Goal: Feedback & Contribution: Contribute content

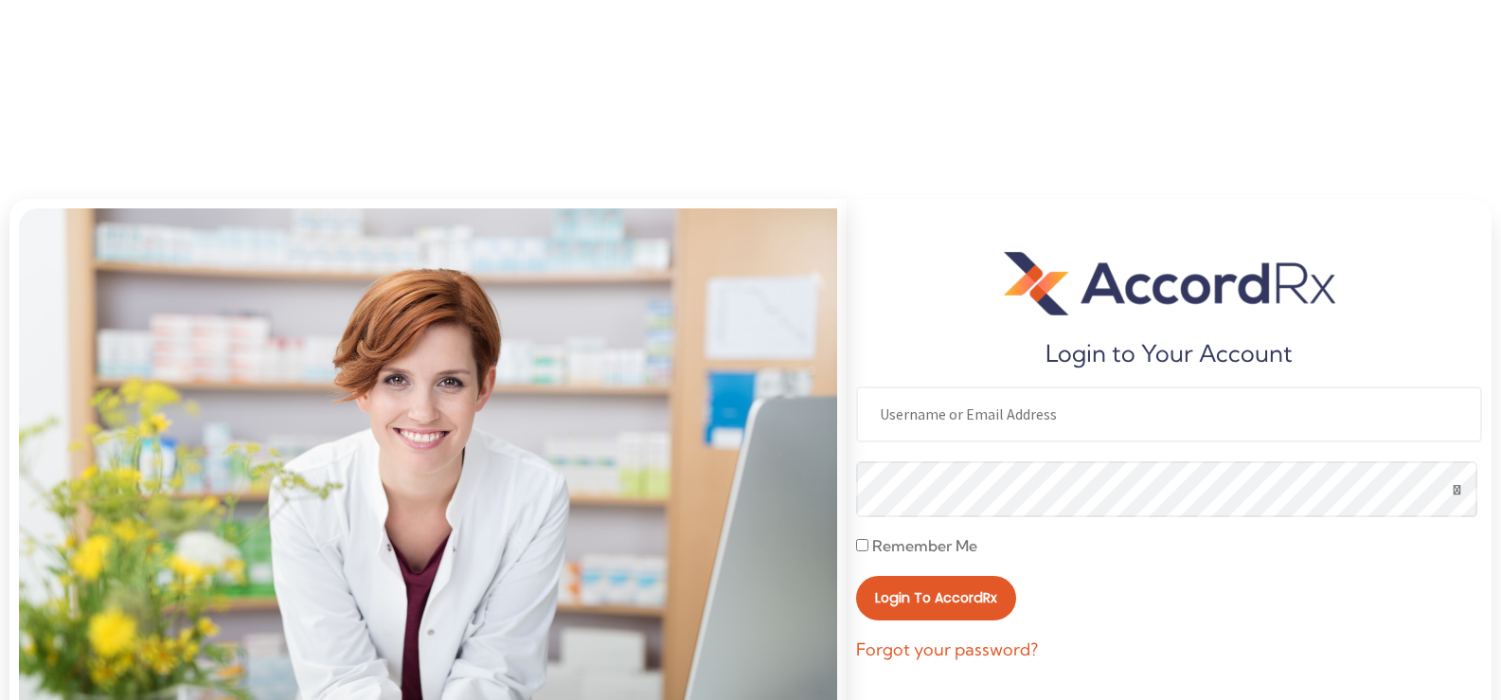
click at [926, 434] on input "text" at bounding box center [1169, 414] width 626 height 56
type input "Patsrx84"
click at [862, 552] on label "Remember Me" at bounding box center [916, 546] width 121 height 21
click at [866, 548] on input "Remember Me" at bounding box center [862, 545] width 12 height 12
checkbox input "true"
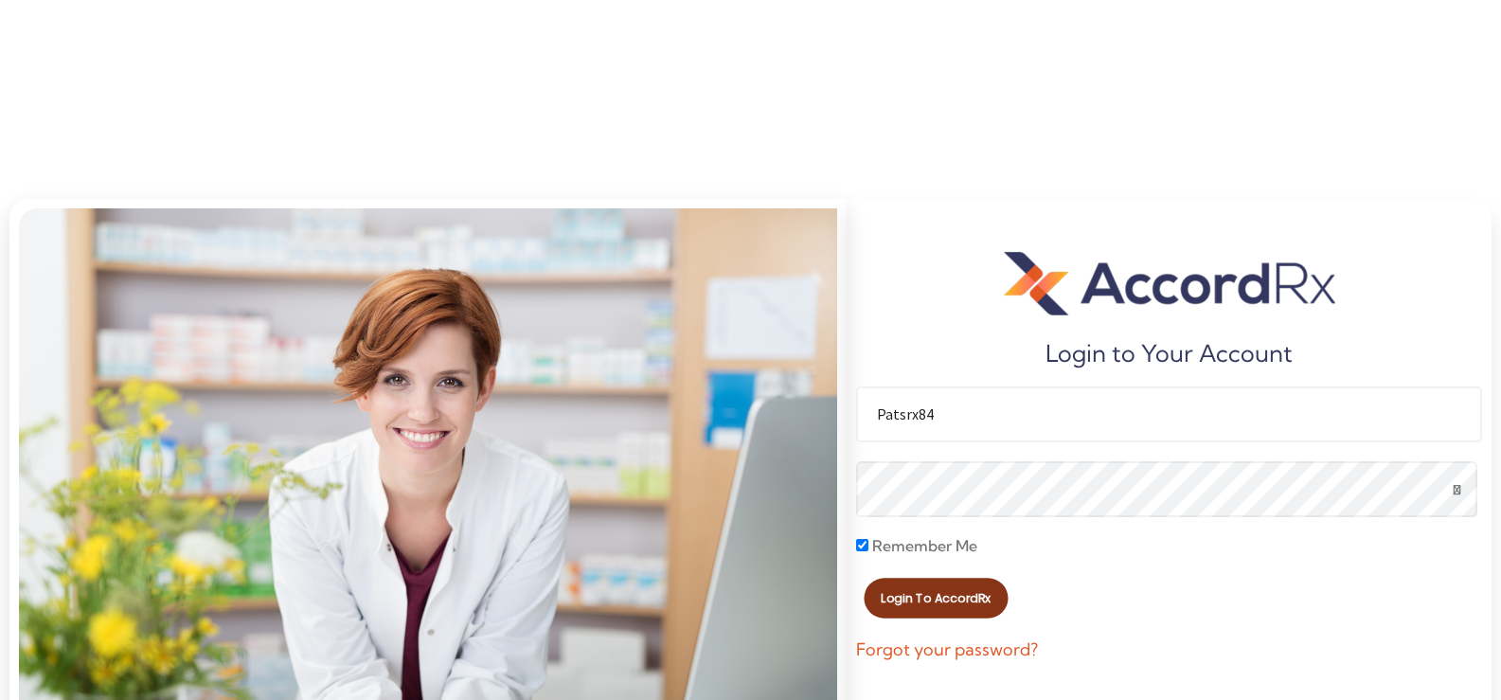
click at [939, 602] on span "Login to AccordRx" at bounding box center [937, 598] width 110 height 12
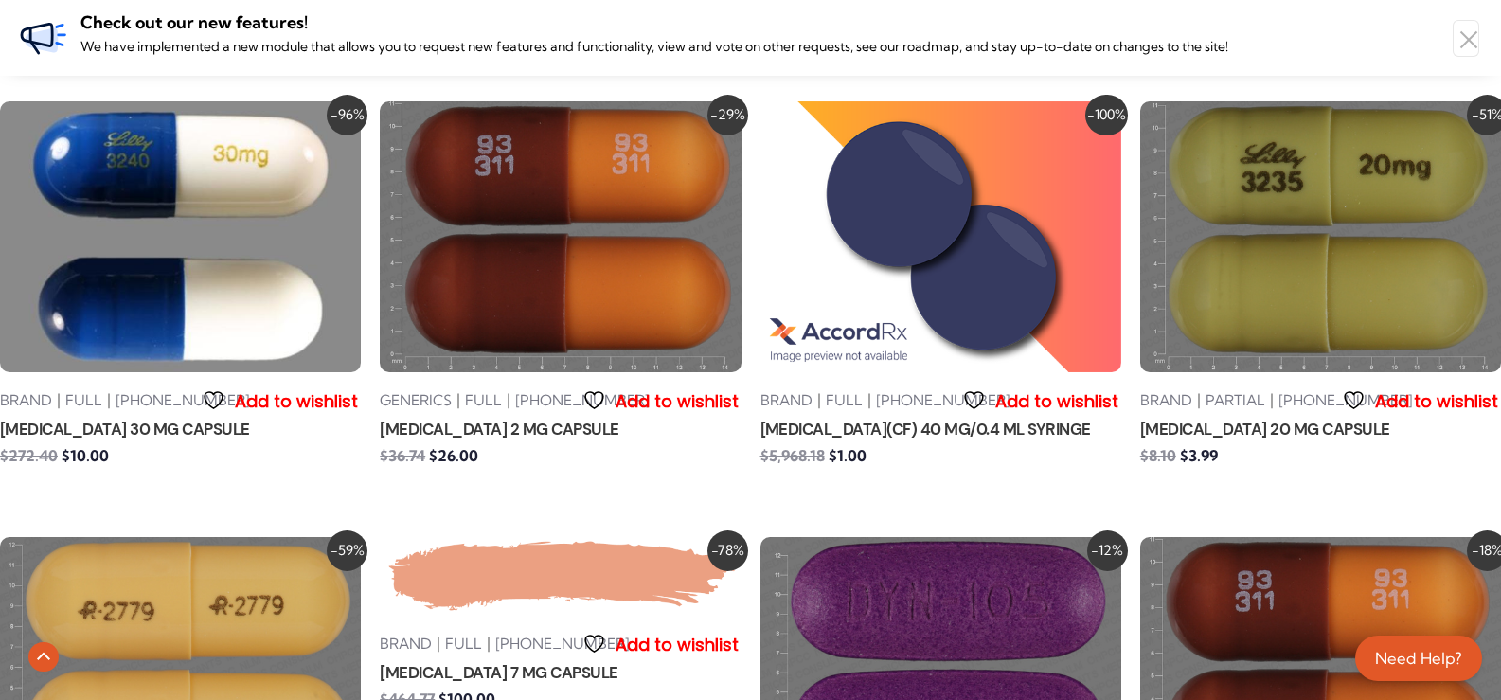
scroll to position [3315, 0]
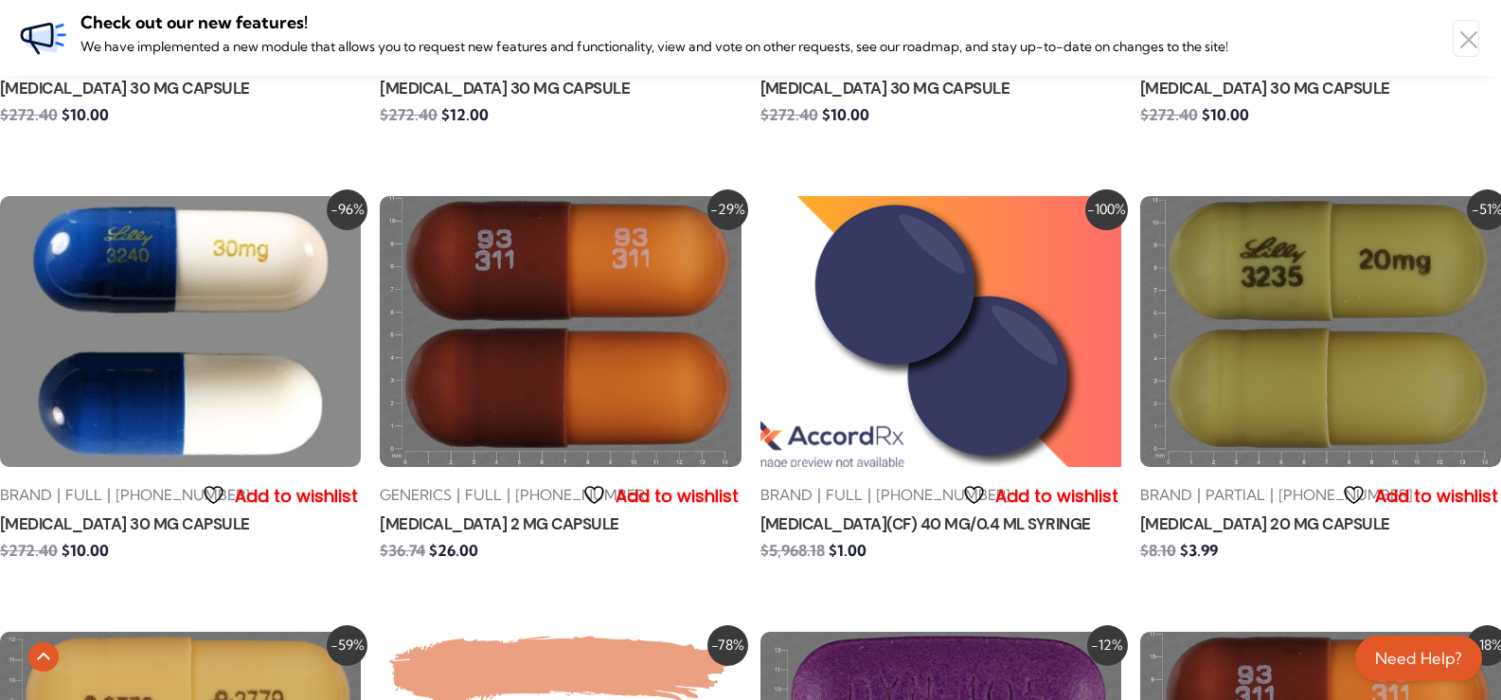
click at [889, 349] on img at bounding box center [940, 332] width 397 height 298
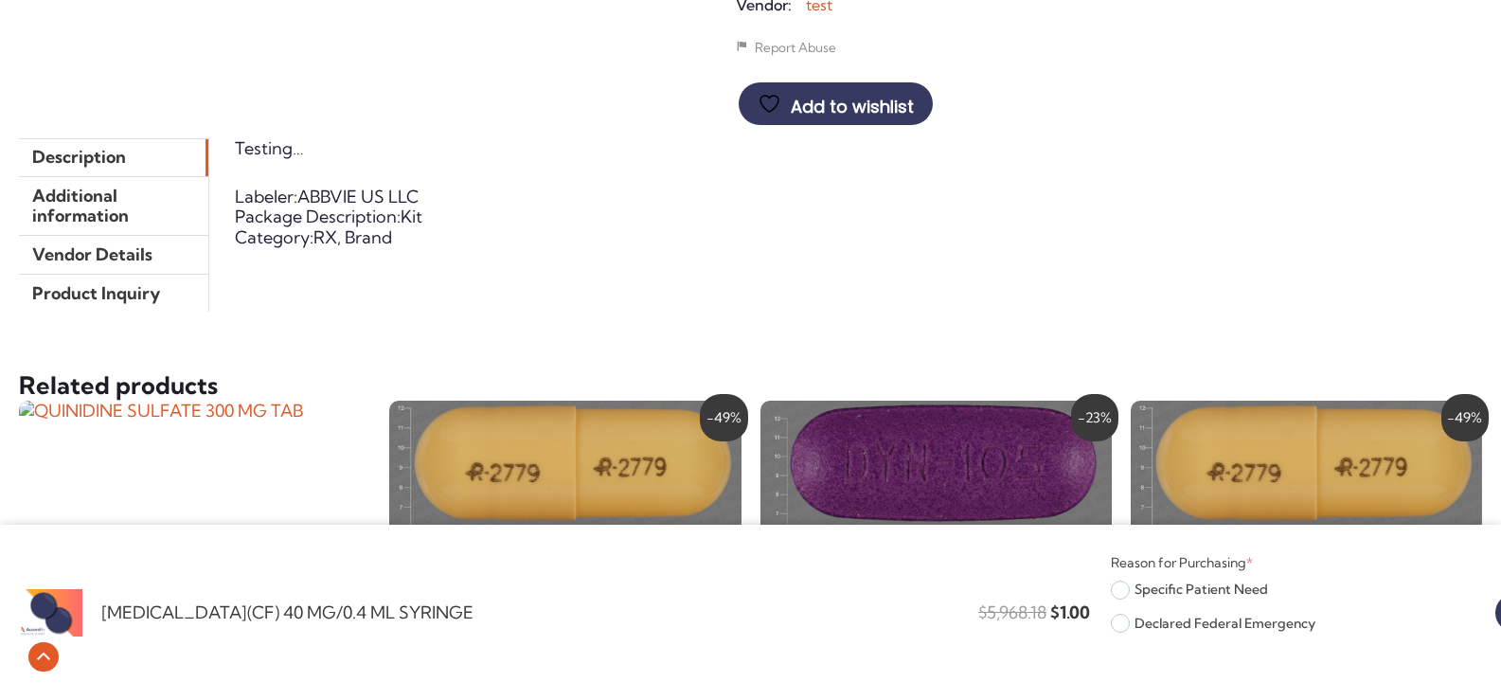
scroll to position [758, 0]
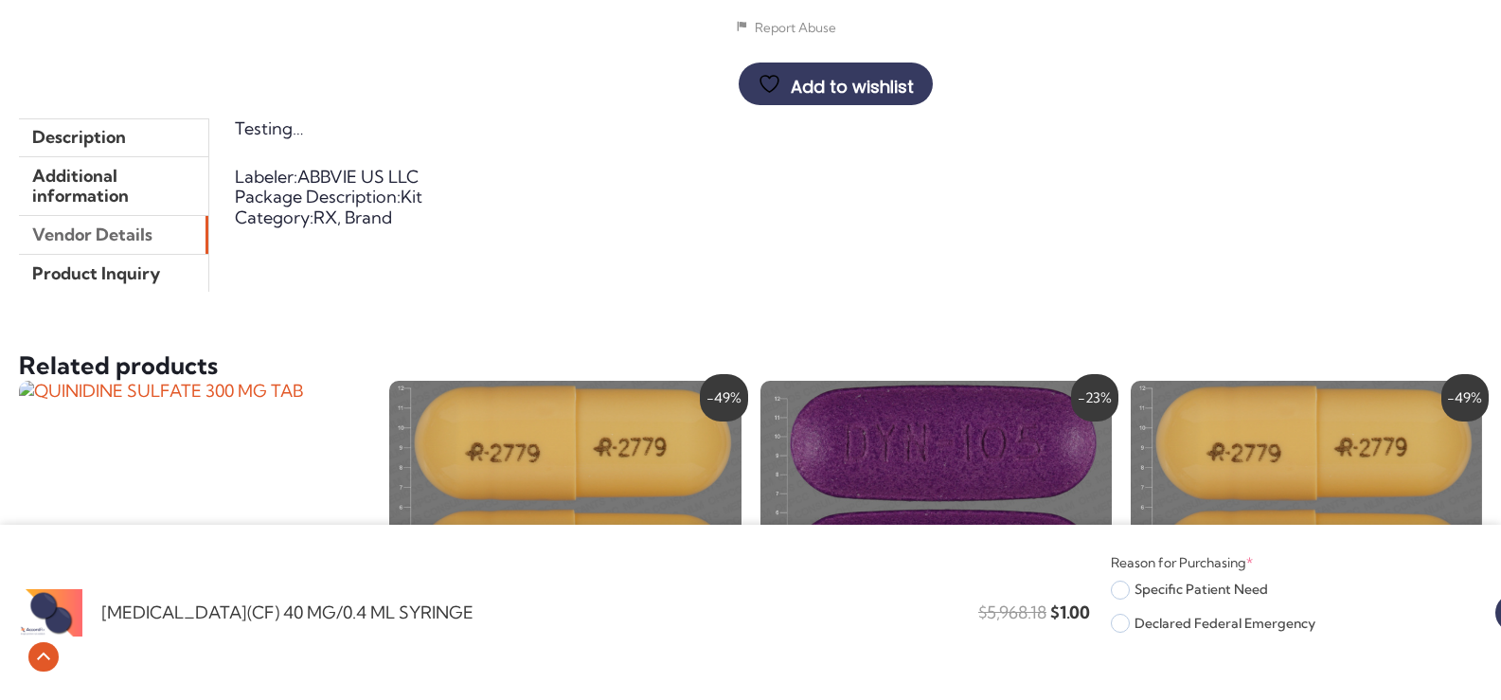
click at [102, 237] on link "Vendor Details" at bounding box center [113, 235] width 189 height 38
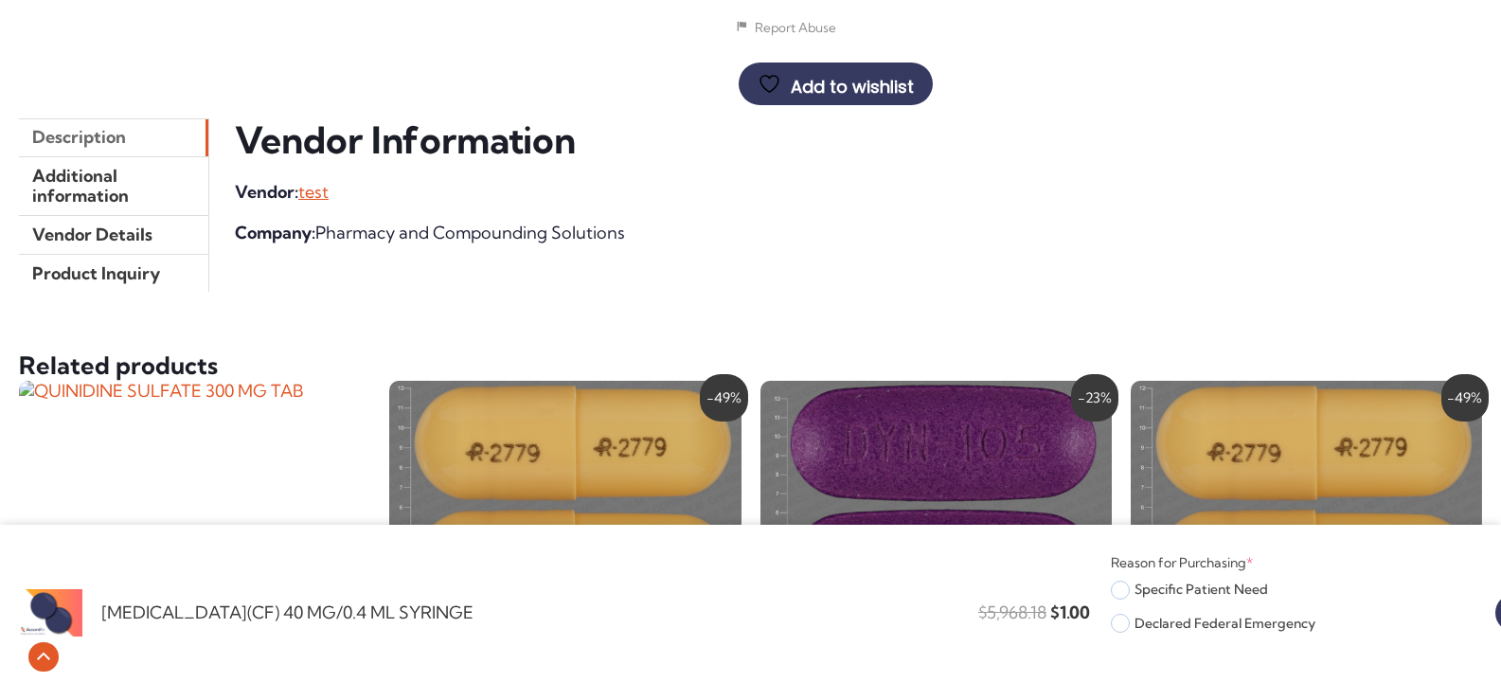
click at [65, 139] on link "Description" at bounding box center [113, 137] width 189 height 38
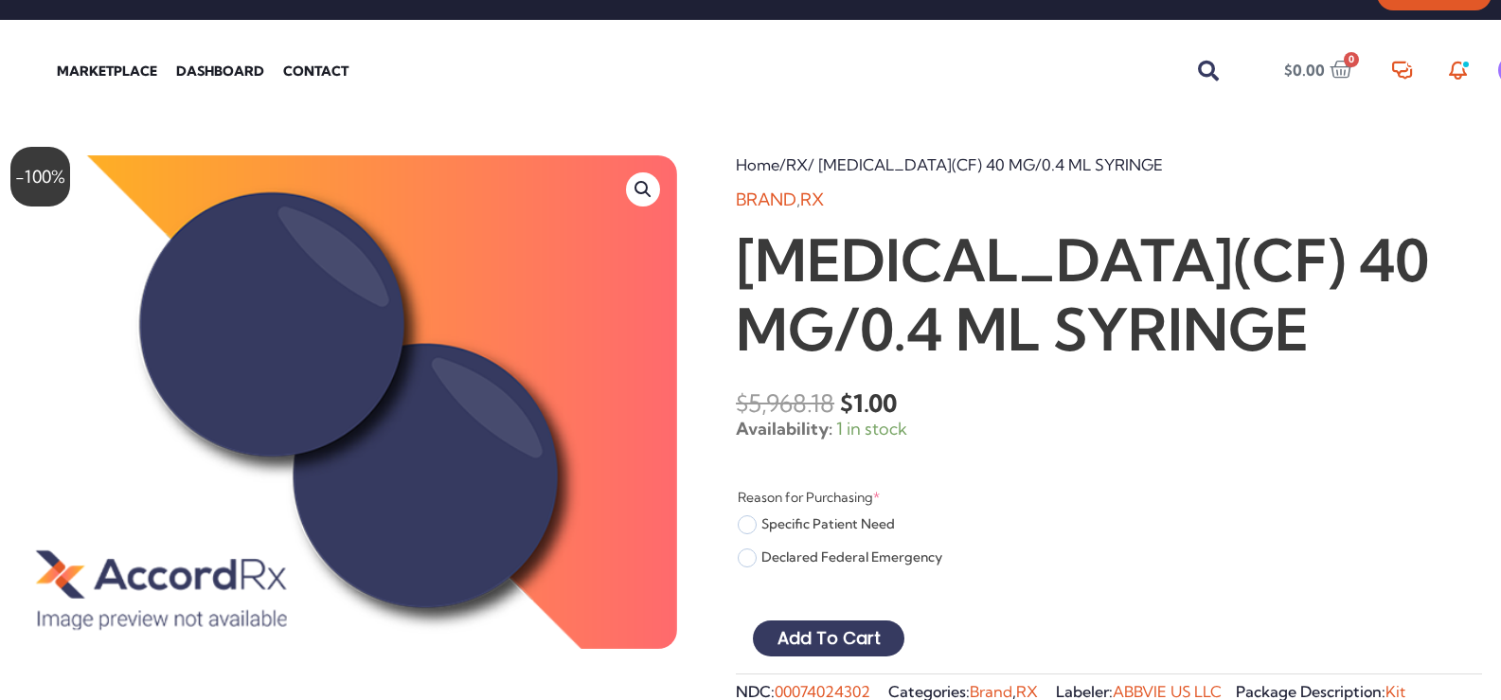
scroll to position [0, 0]
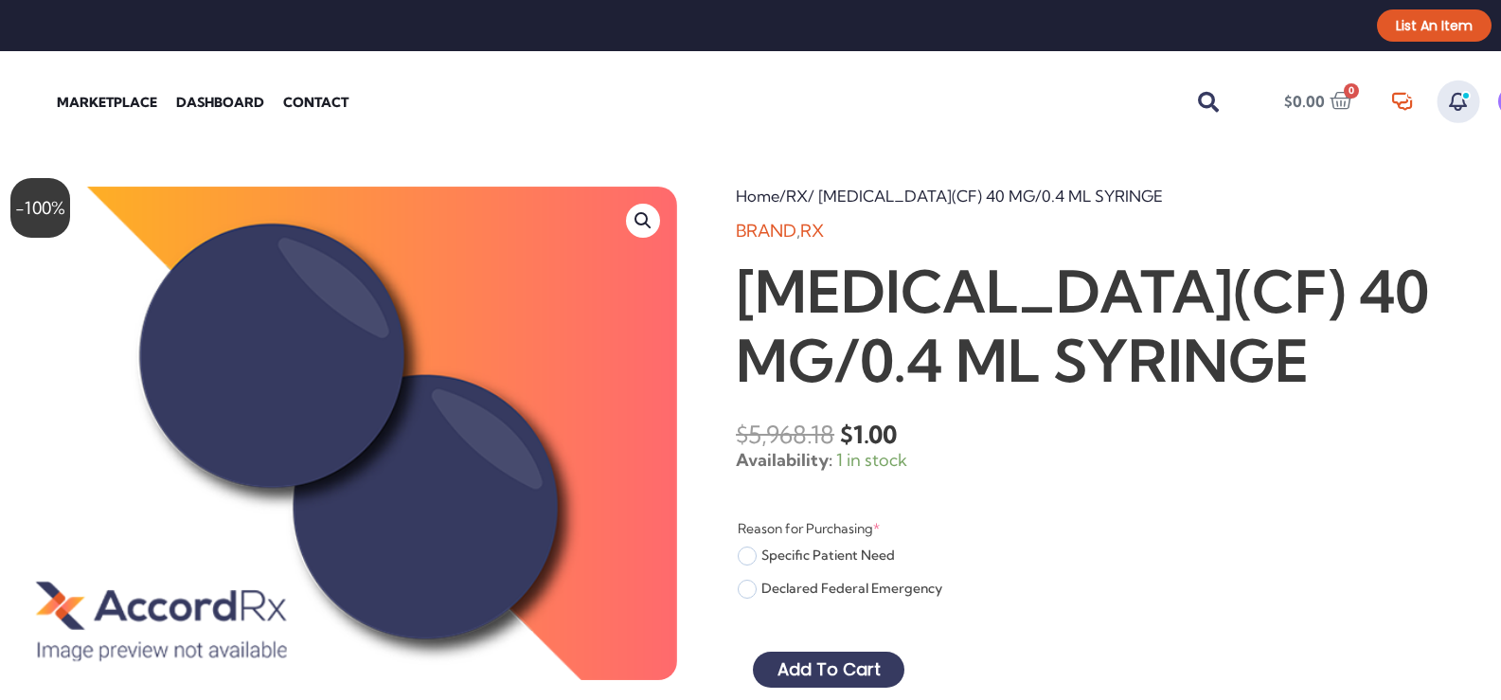
click at [1459, 103] on em at bounding box center [1458, 102] width 25 height 25
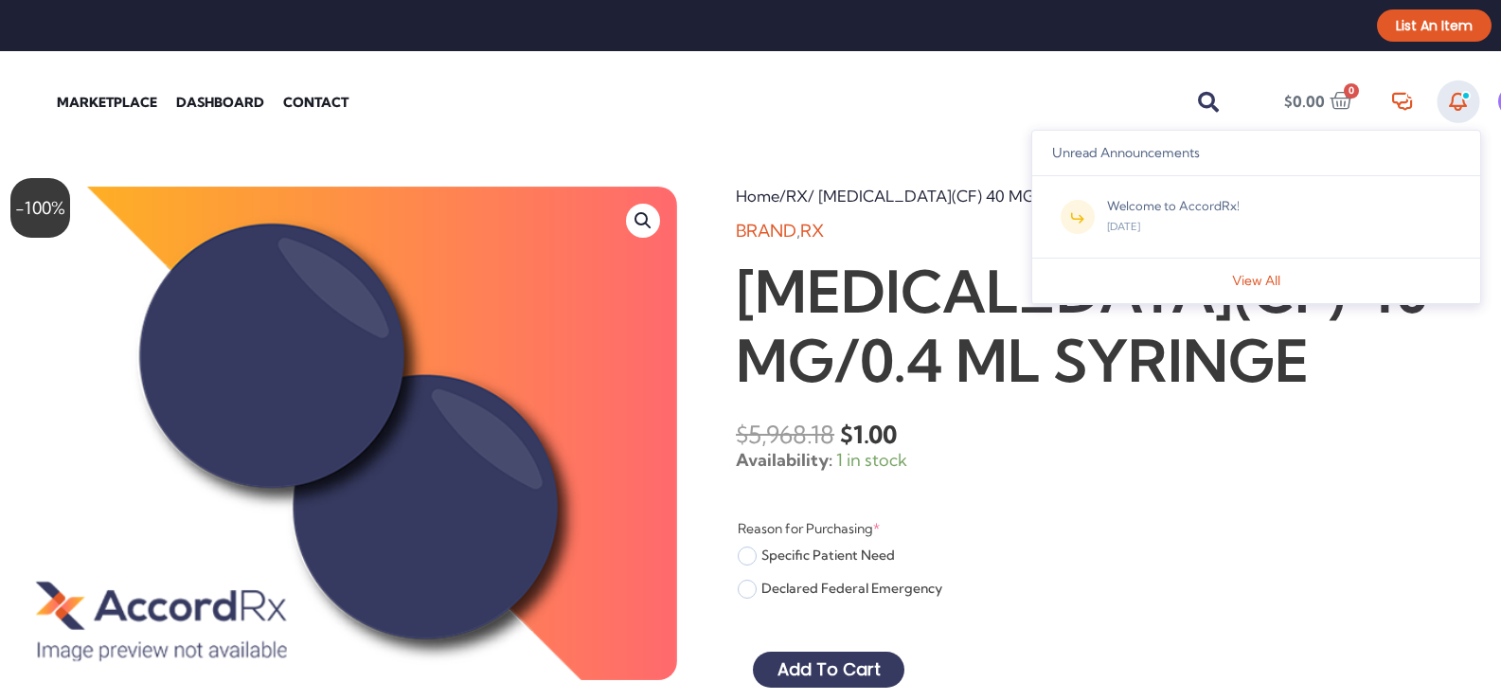
click at [1146, 206] on div "Welcome to AccordRx!" at bounding box center [1173, 207] width 133 height 21
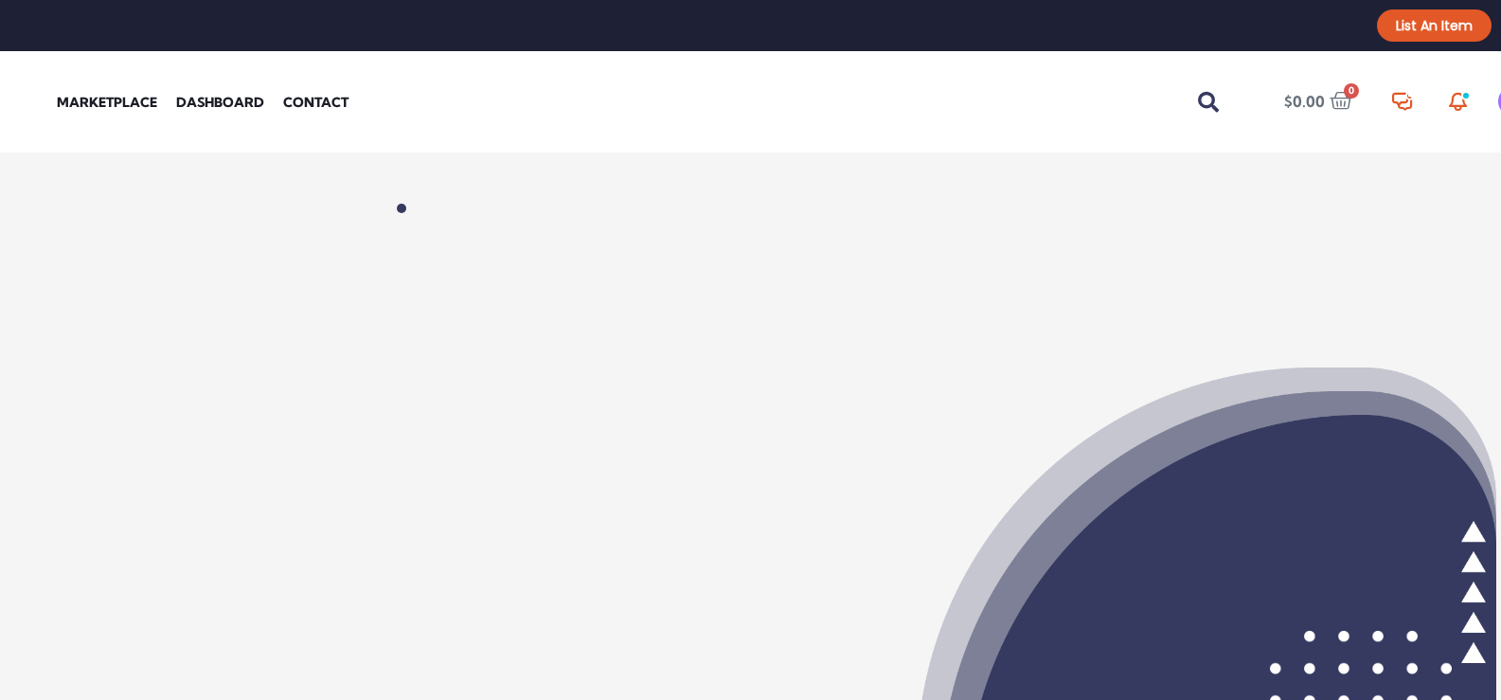
click at [1340, 102] on icon at bounding box center [1341, 101] width 23 height 23
click at [1498, 104] on div "PA" at bounding box center [1513, 101] width 30 height 30
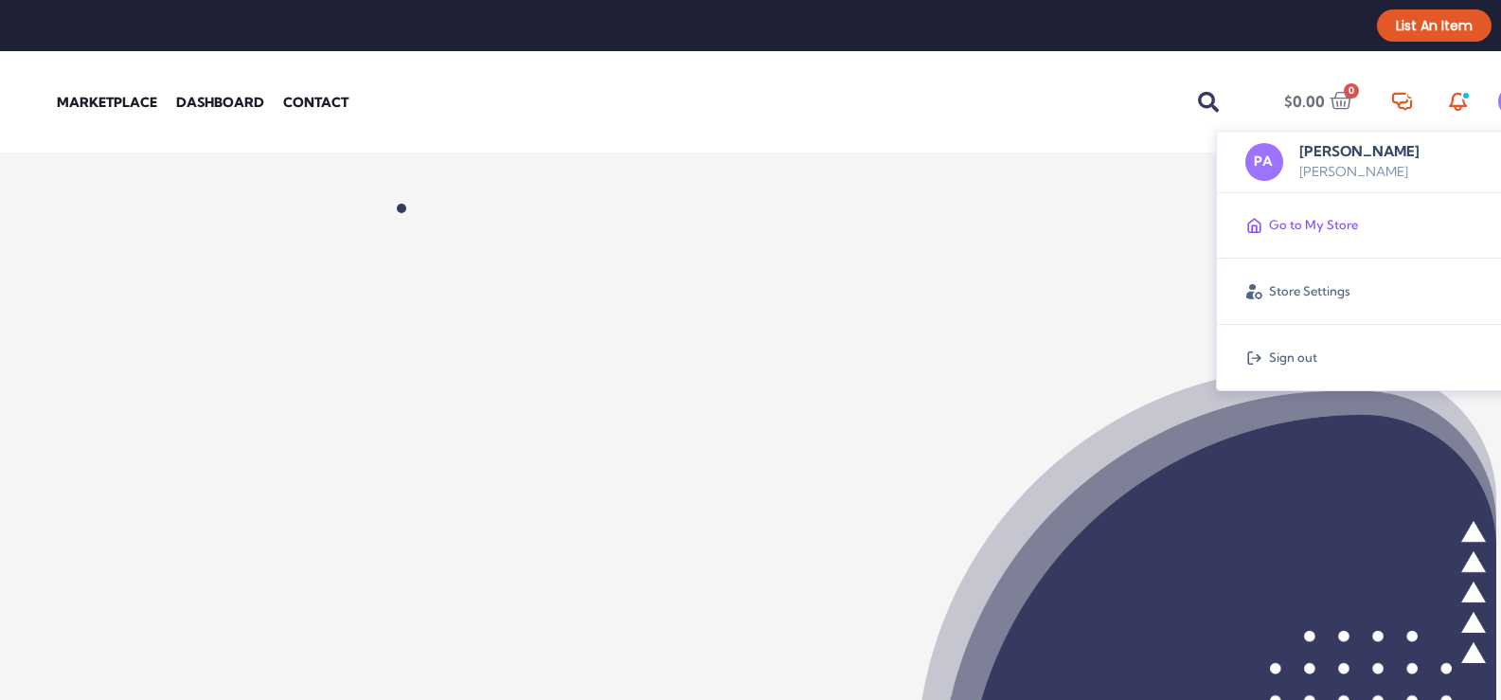
click at [1293, 229] on span "Go to My Store" at bounding box center [1313, 225] width 89 height 23
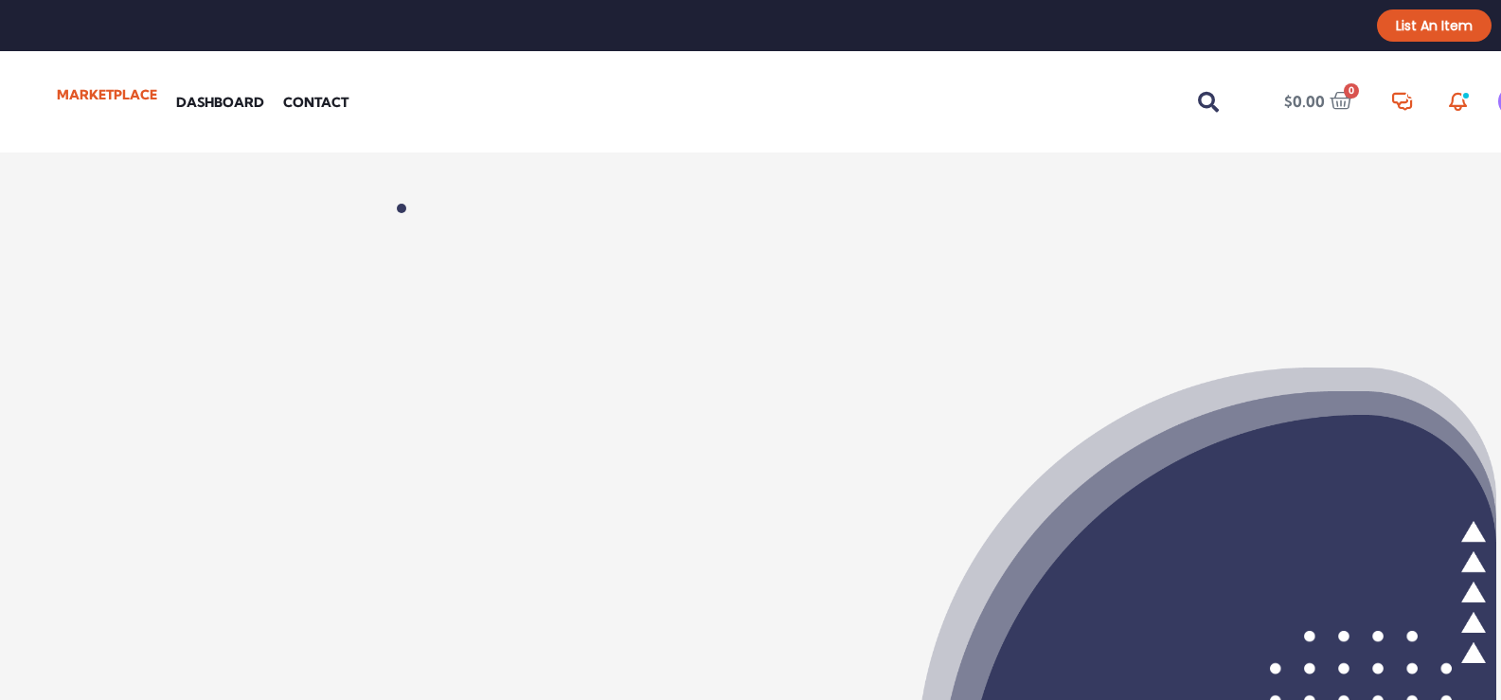
click at [93, 94] on link "Marketplace" at bounding box center [106, 95] width 119 height 38
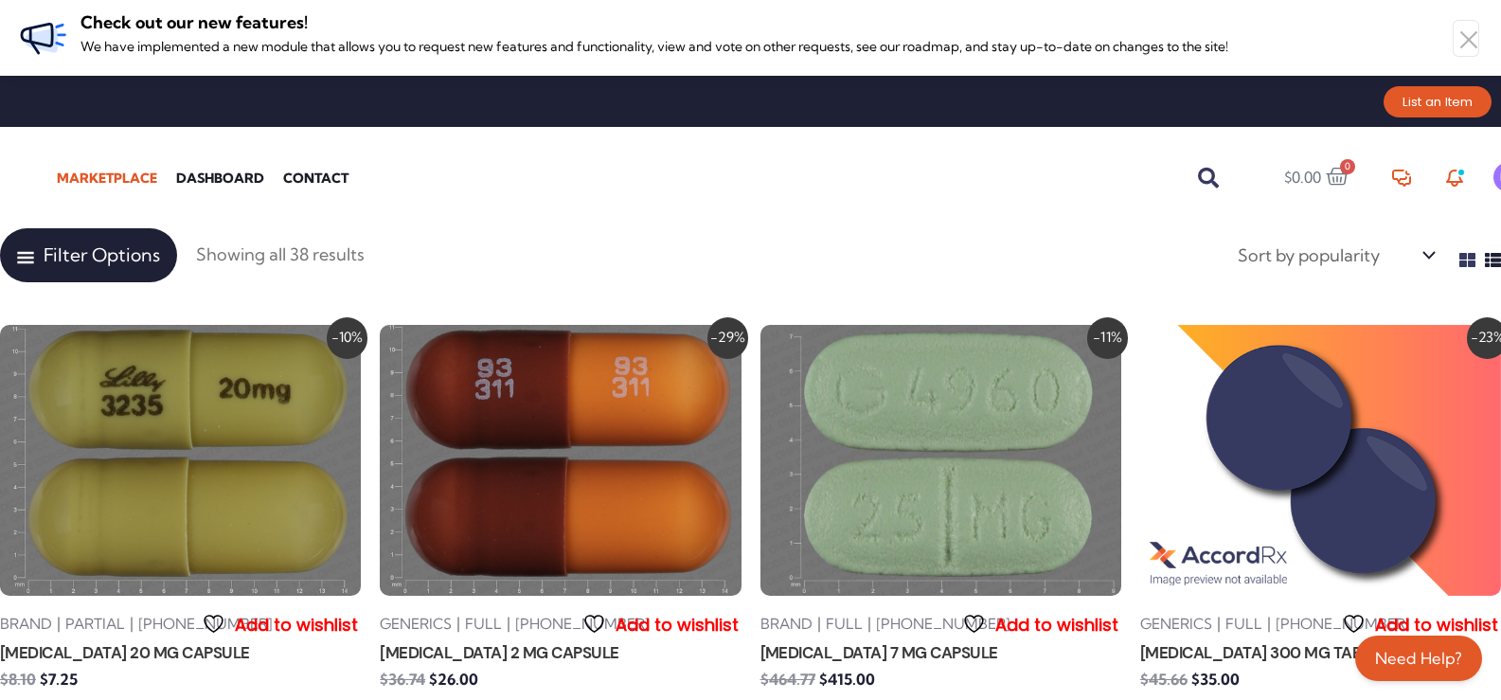
click at [27, 249] on icon at bounding box center [26, 258] width 18 height 18
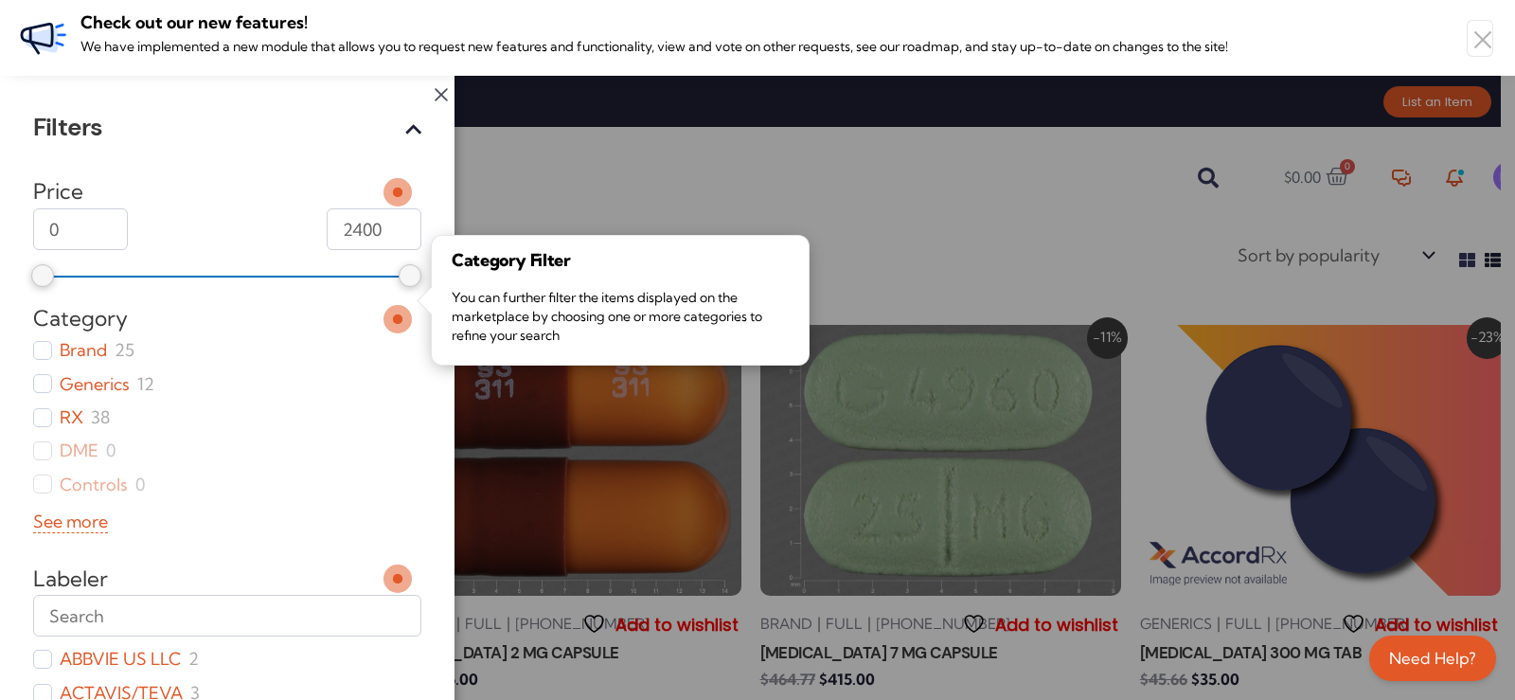
scroll to position [95, 0]
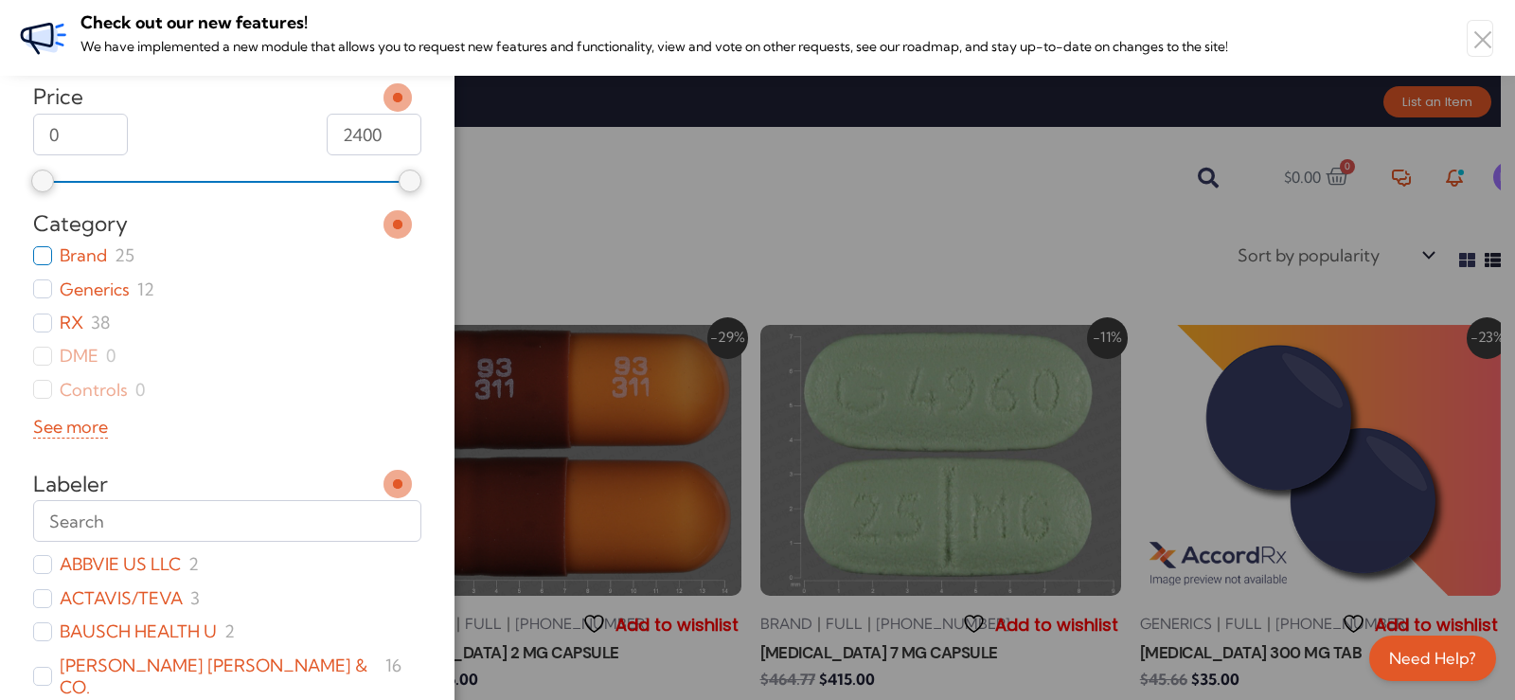
click at [39, 253] on input "Brand ( 25 )" at bounding box center [42, 255] width 19 height 19
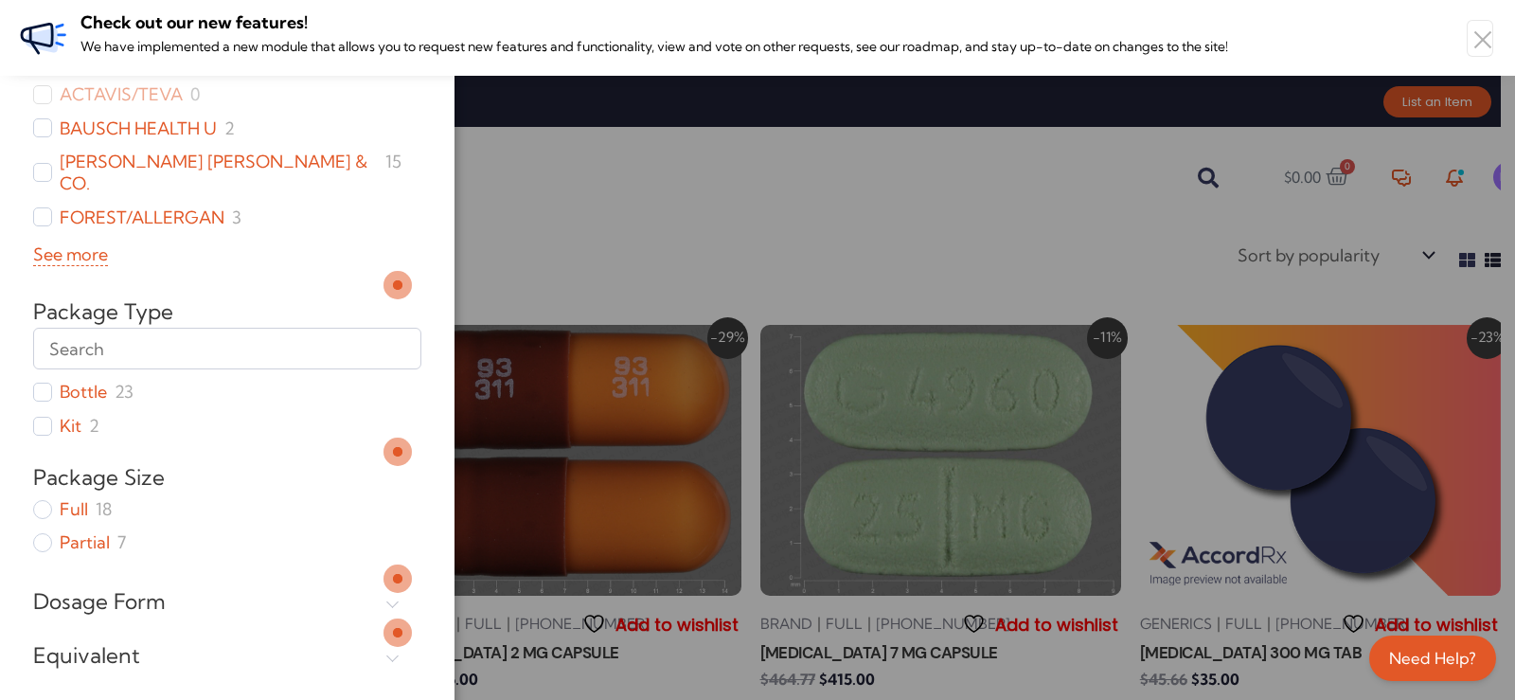
scroll to position [804, 0]
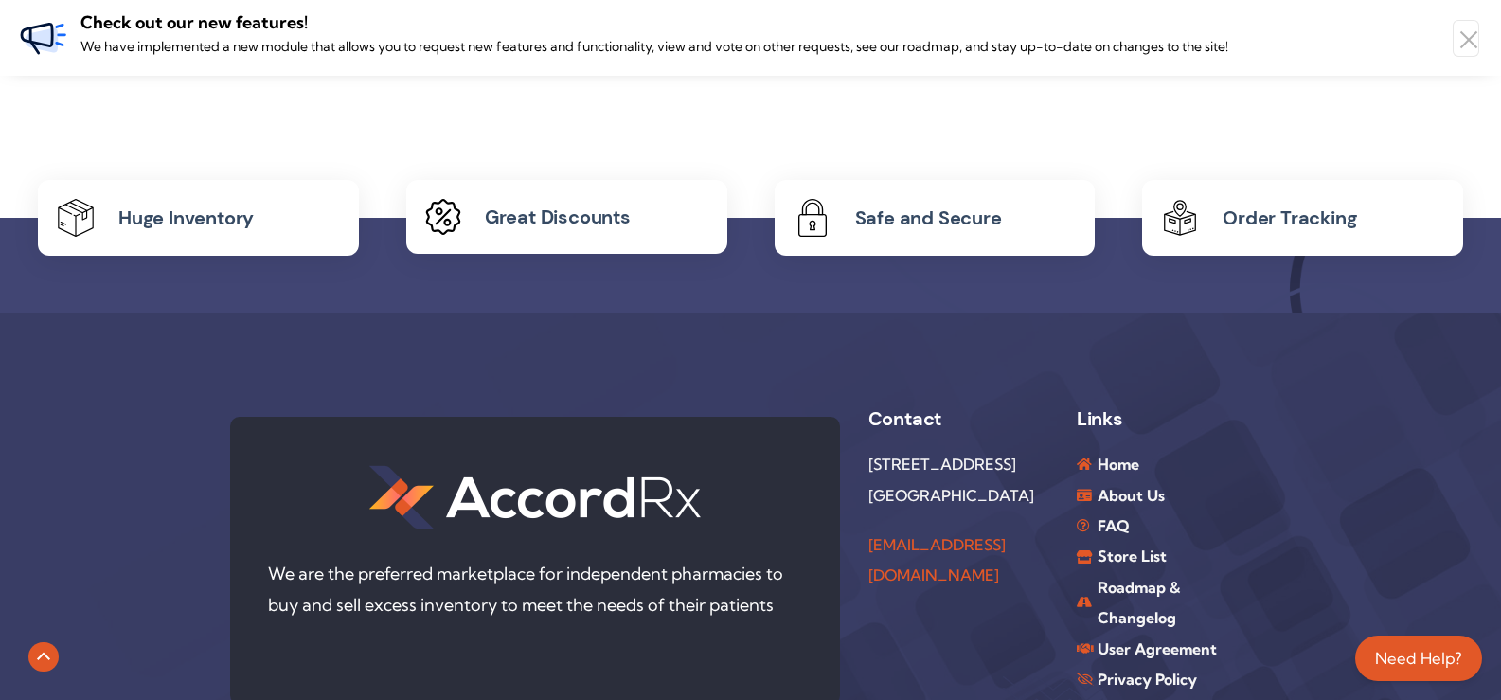
scroll to position [3504, 0]
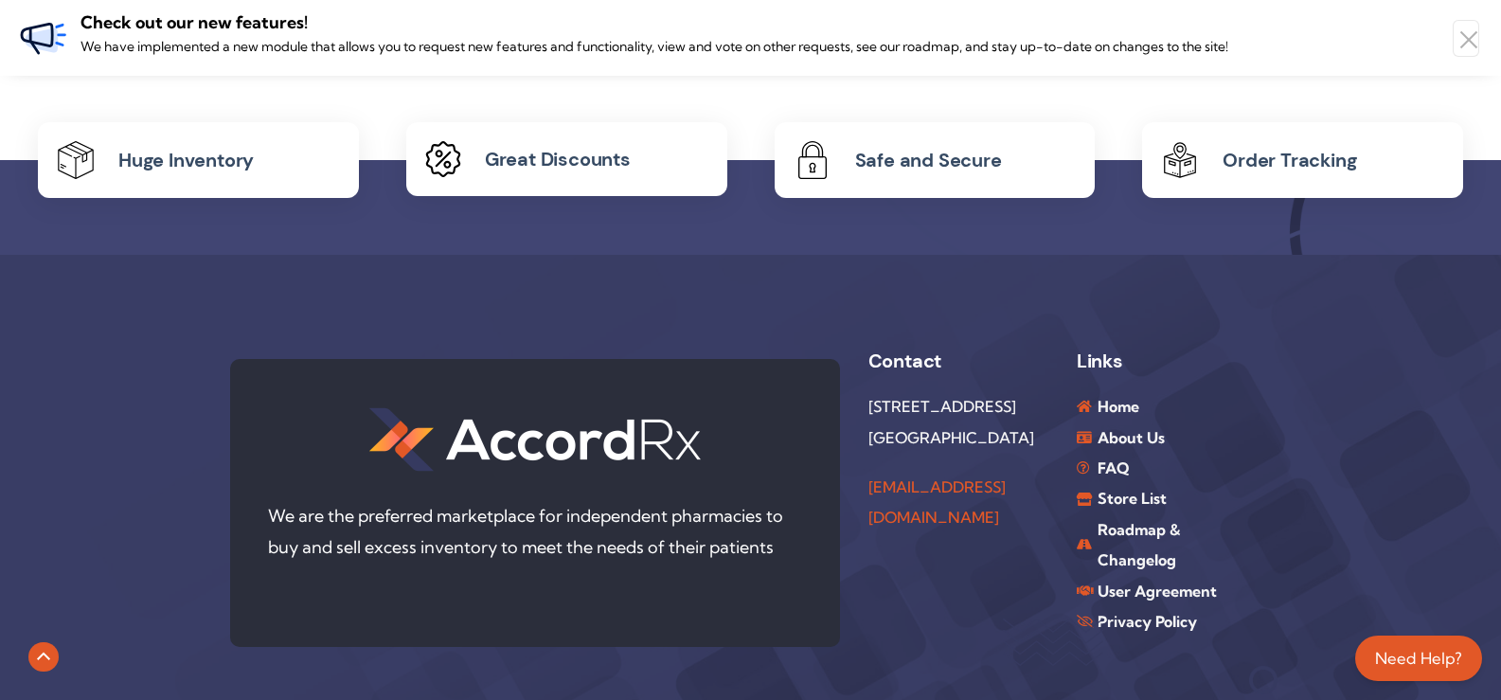
click at [187, 163] on span "Huge Inventory" at bounding box center [185, 160] width 135 height 25
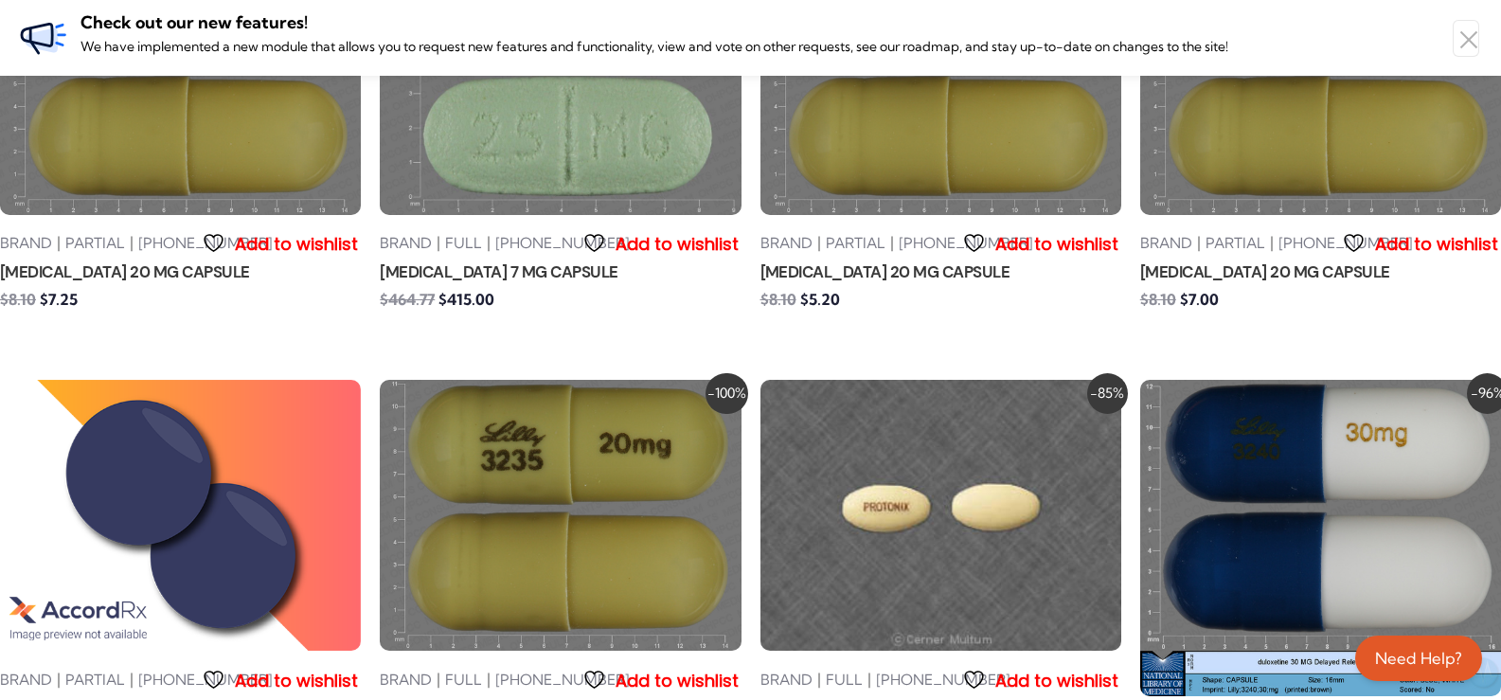
scroll to position [0, 0]
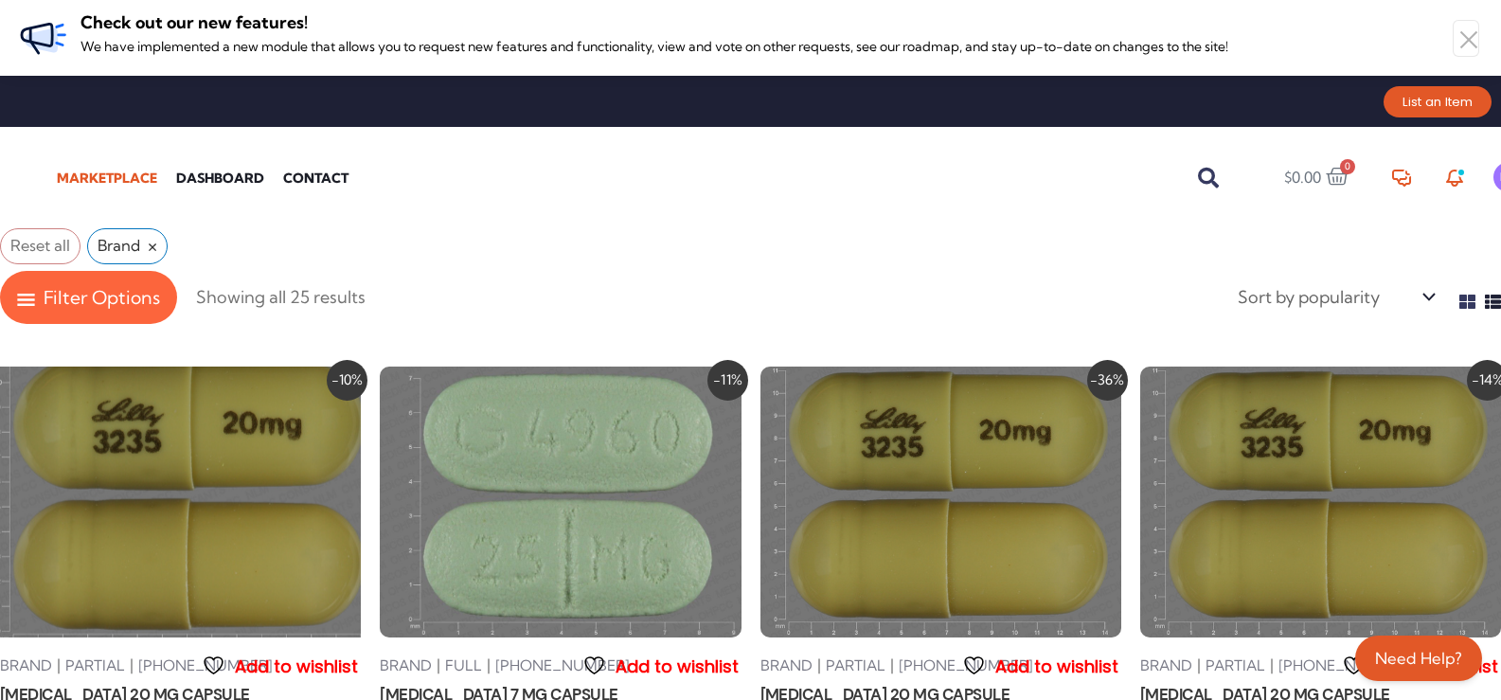
click at [213, 465] on img at bounding box center [180, 502] width 397 height 298
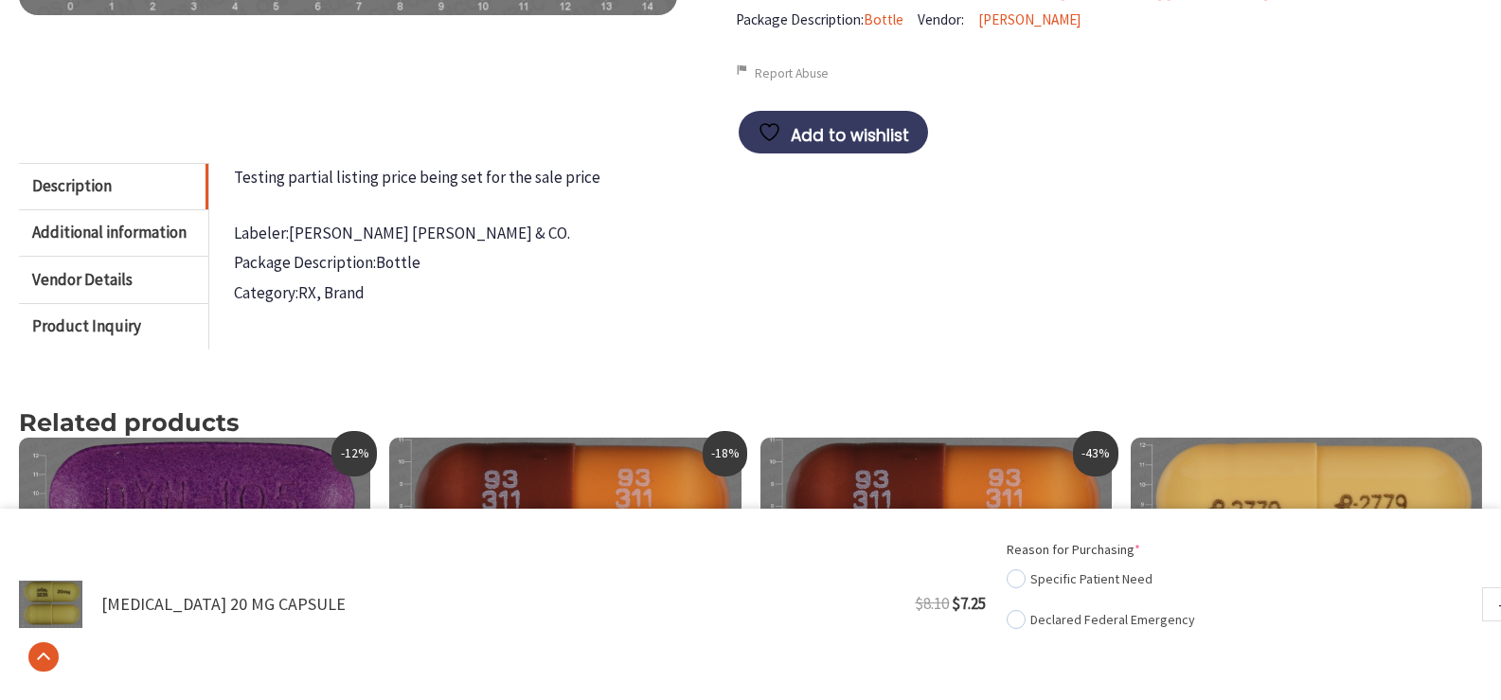
scroll to position [758, 0]
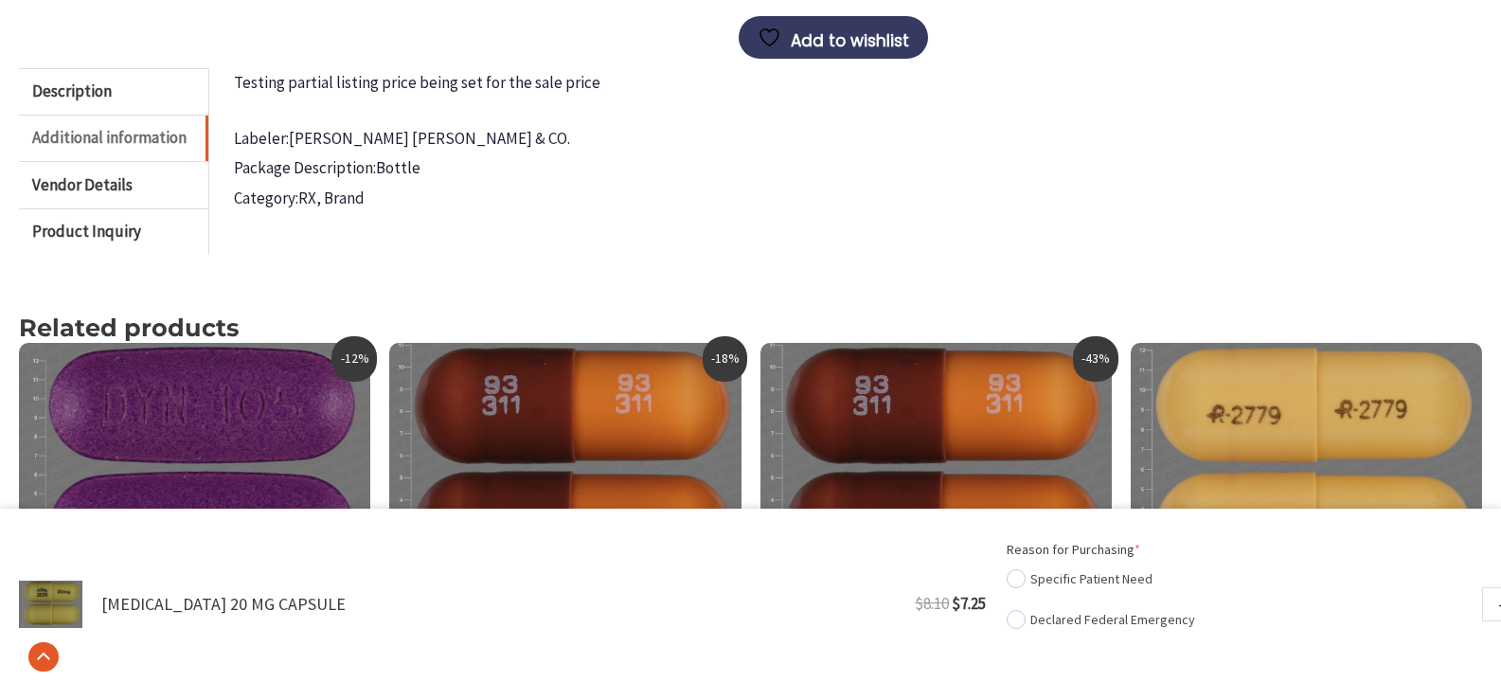
click at [73, 133] on link "Additional information" at bounding box center [113, 139] width 189 height 46
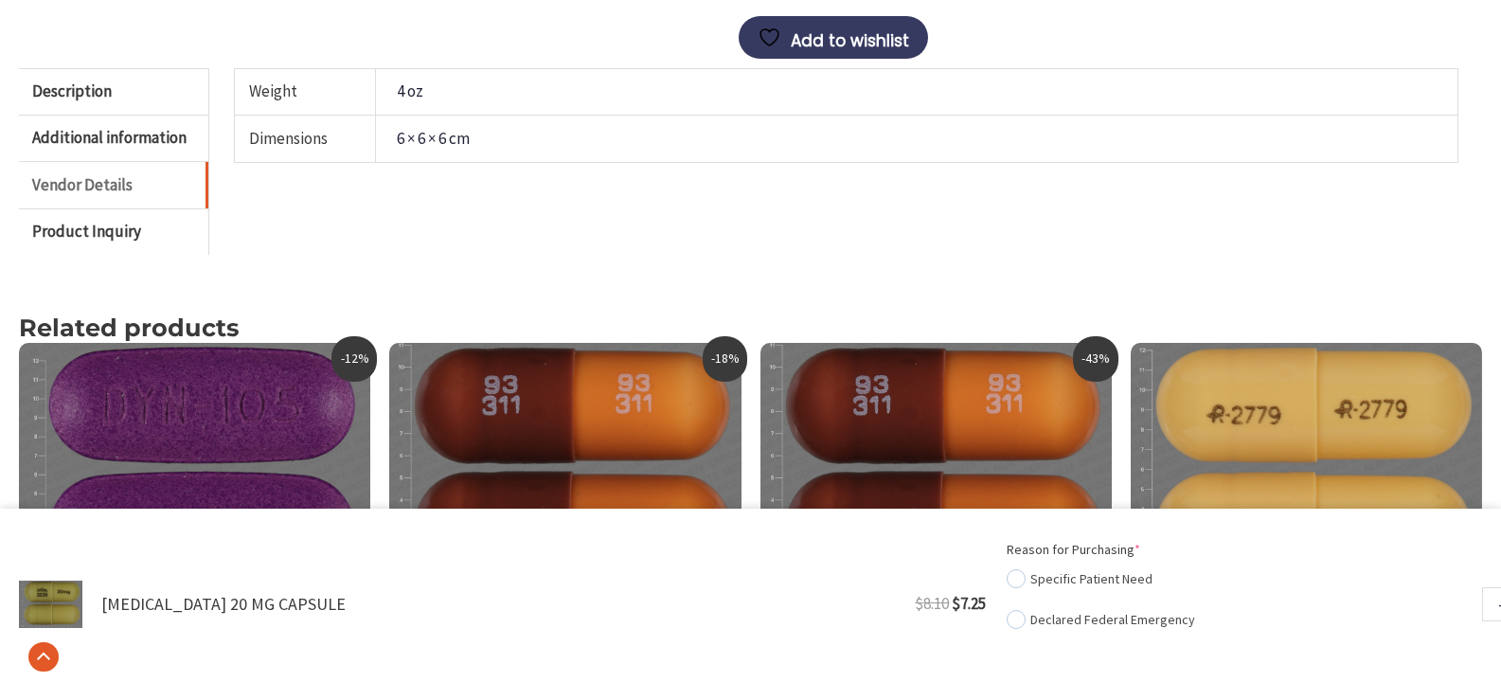
click at [110, 180] on link "Vendor Details" at bounding box center [113, 185] width 189 height 46
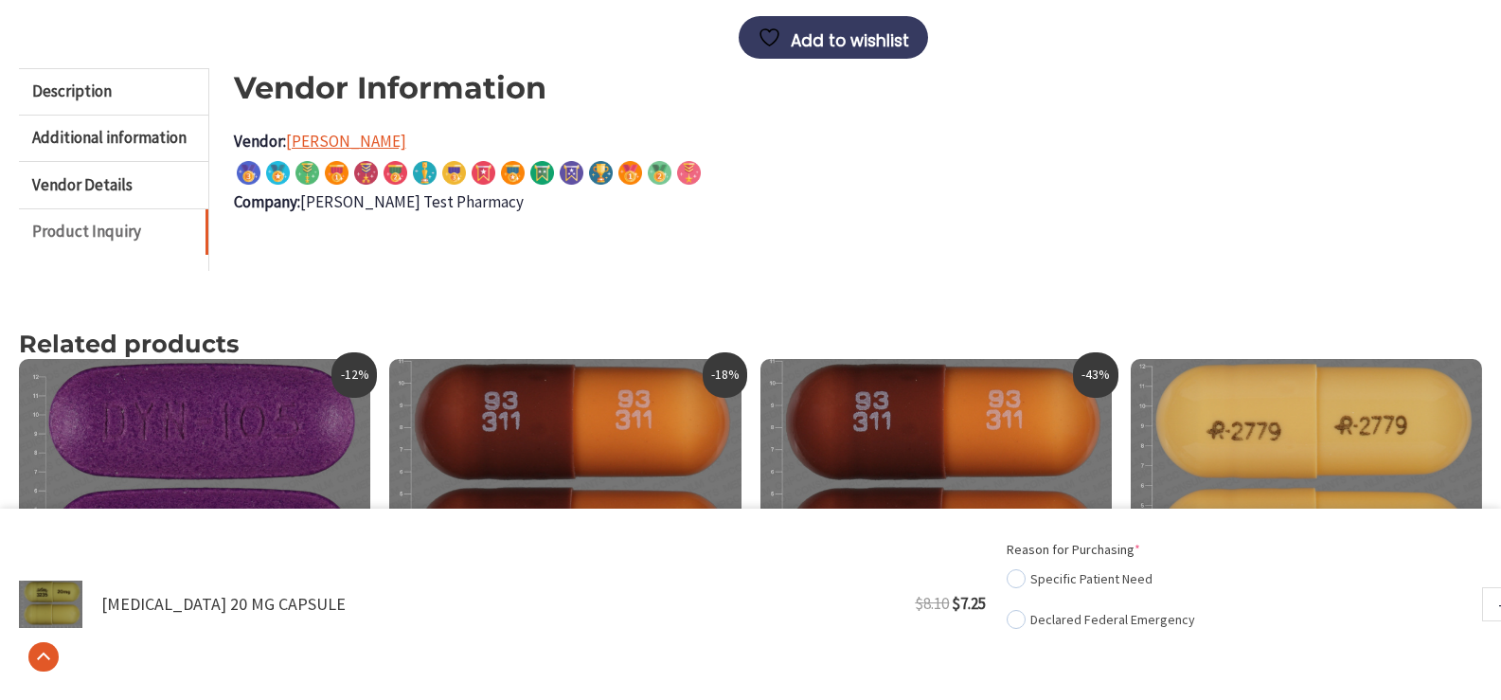
click at [86, 236] on link "Product Inquiry" at bounding box center [113, 232] width 189 height 46
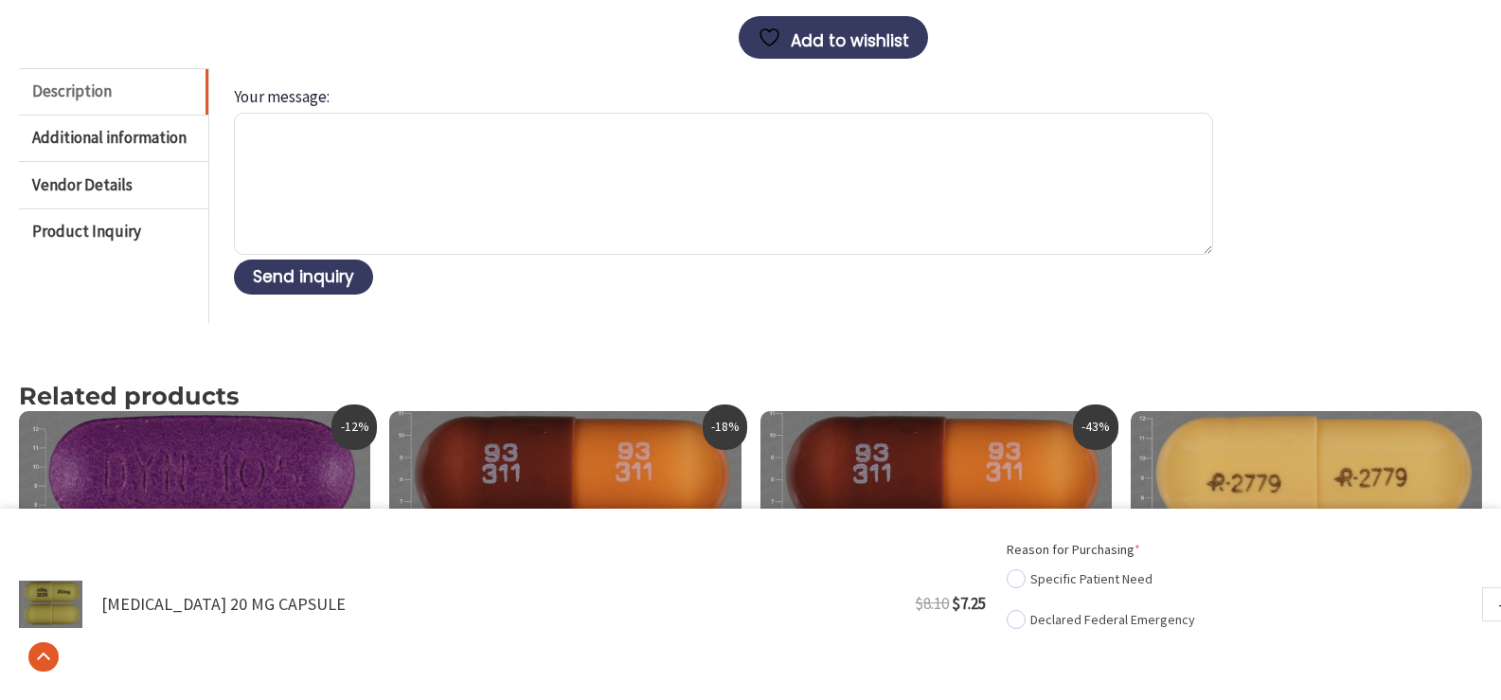
click at [81, 83] on link "Description" at bounding box center [113, 91] width 189 height 46
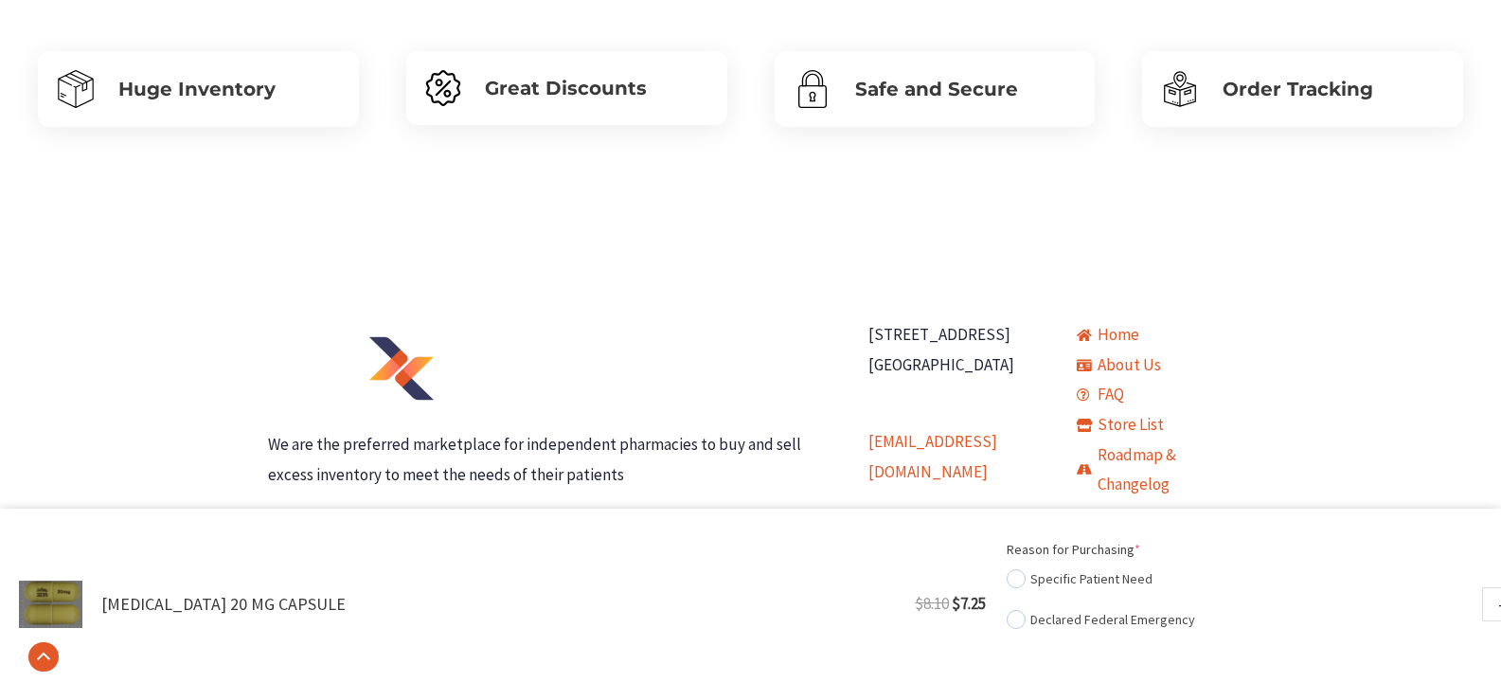
scroll to position [1605, 0]
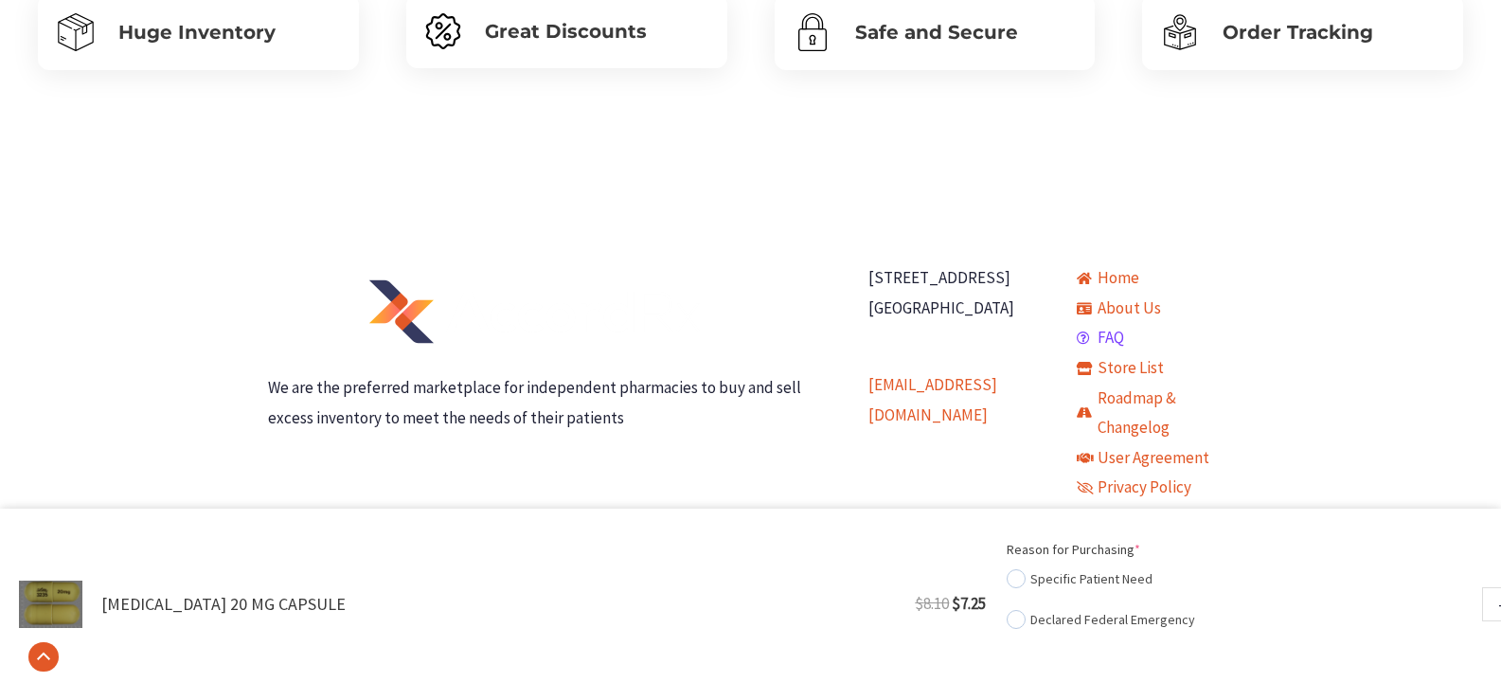
click at [1105, 342] on span "FAQ" at bounding box center [1108, 338] width 31 height 30
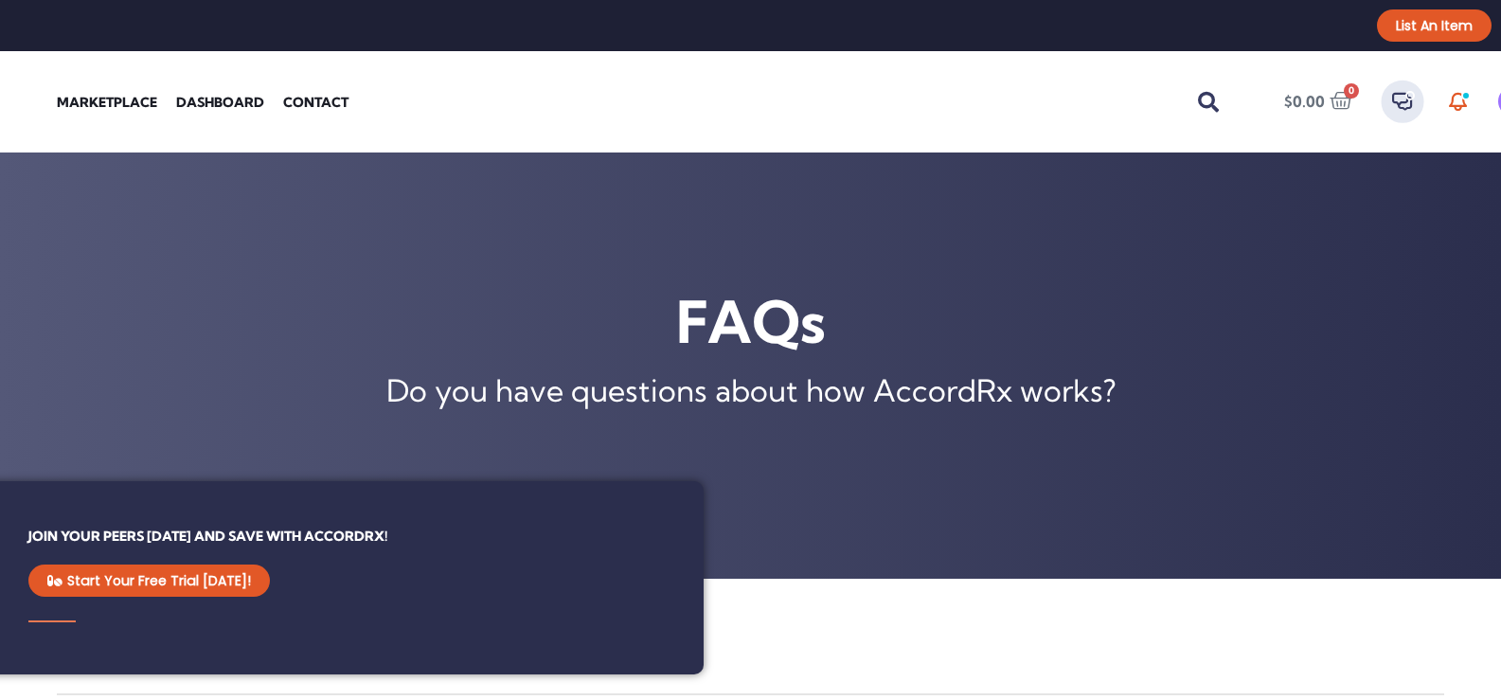
click at [1398, 97] on em at bounding box center [1402, 102] width 25 height 25
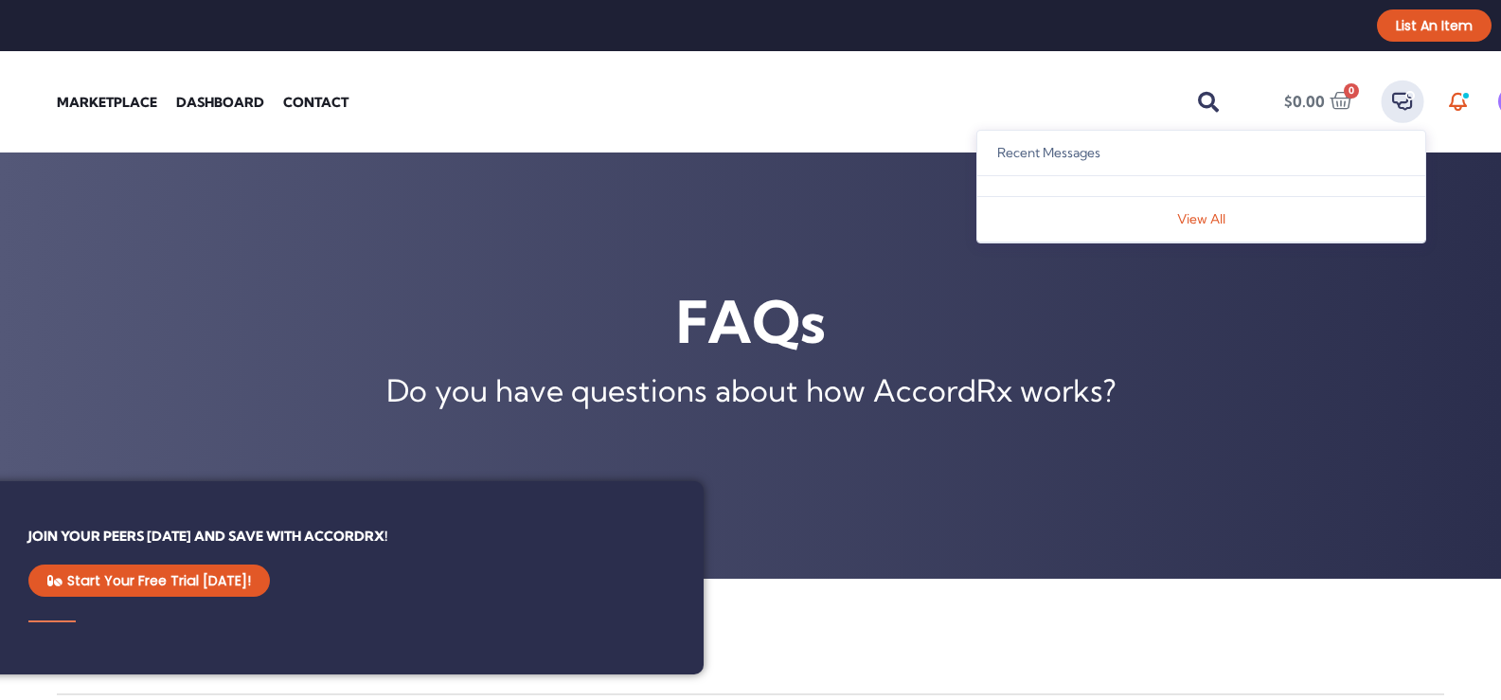
click at [1398, 97] on em at bounding box center [1402, 102] width 25 height 25
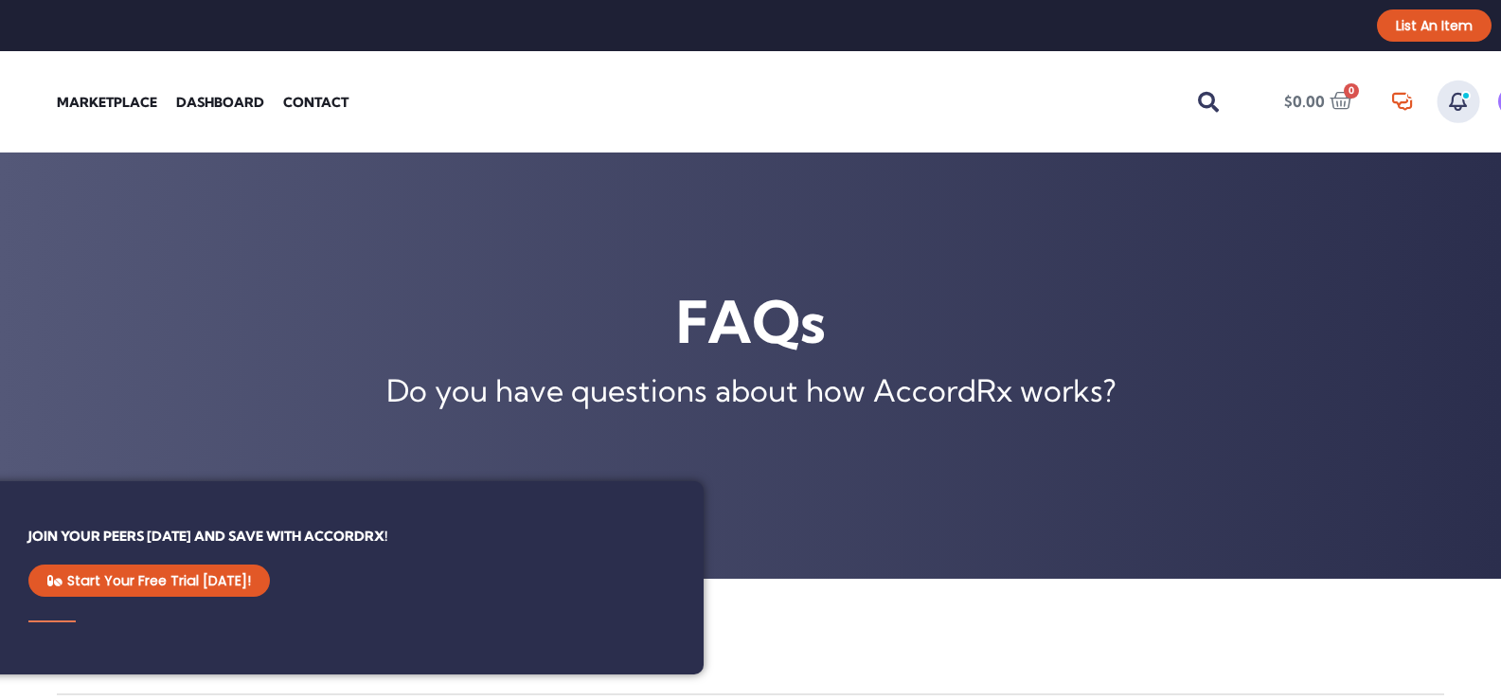
click at [1459, 101] on em at bounding box center [1458, 102] width 25 height 25
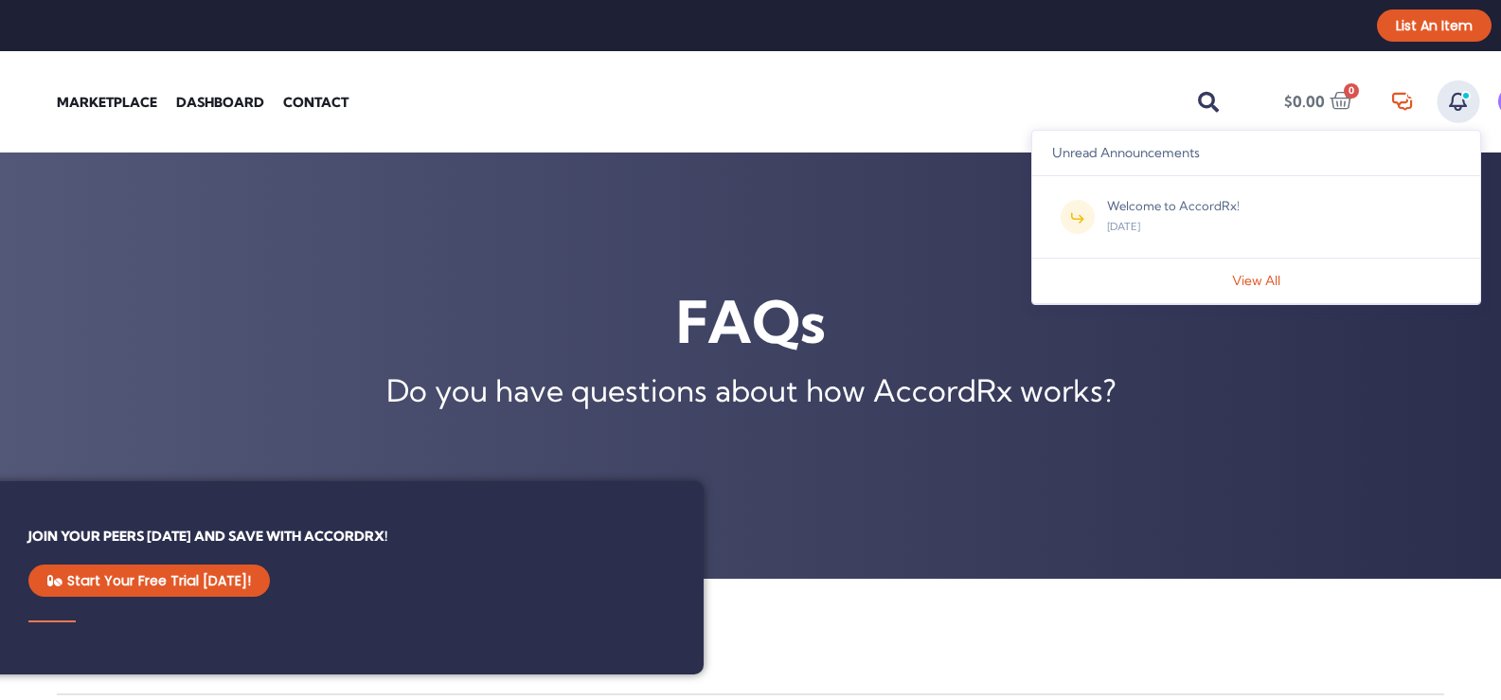
click at [1459, 101] on em at bounding box center [1458, 102] width 25 height 25
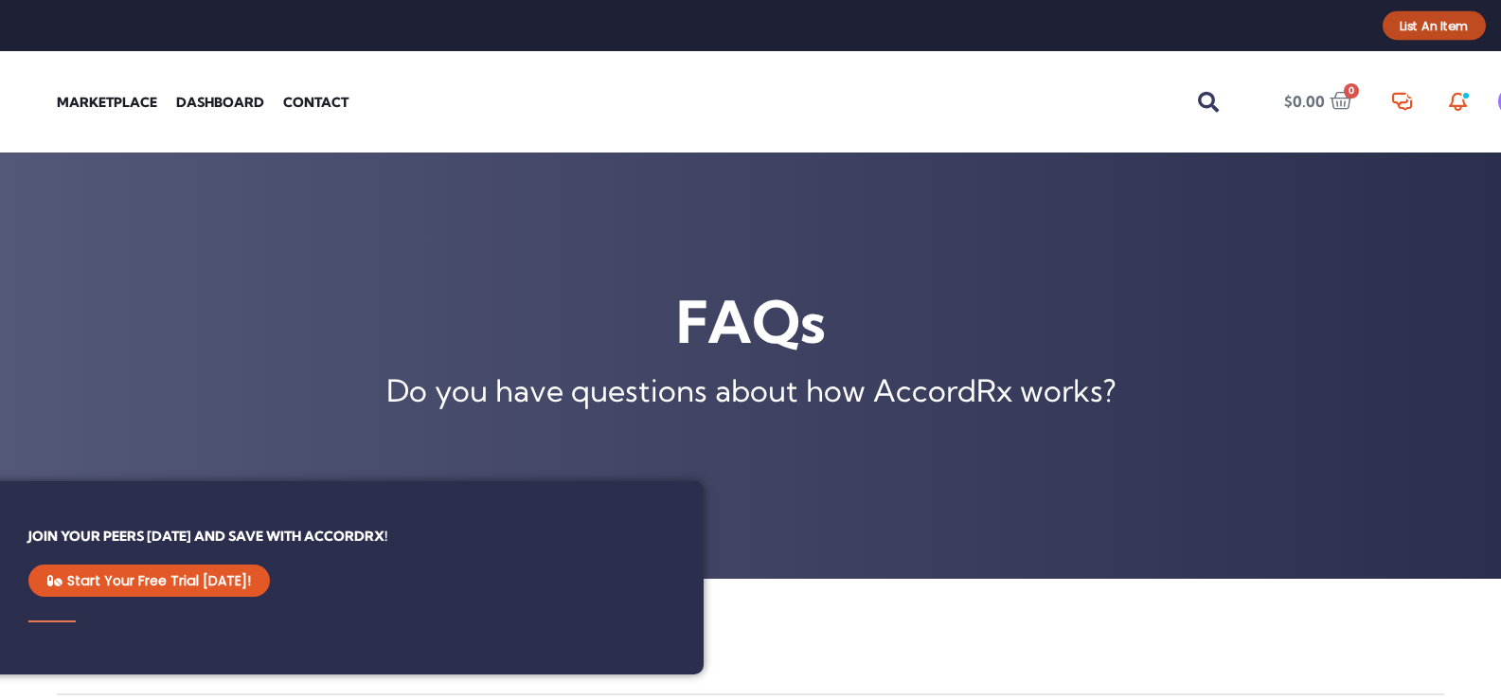
click at [1453, 26] on span "List an Item" at bounding box center [1434, 26] width 69 height 12
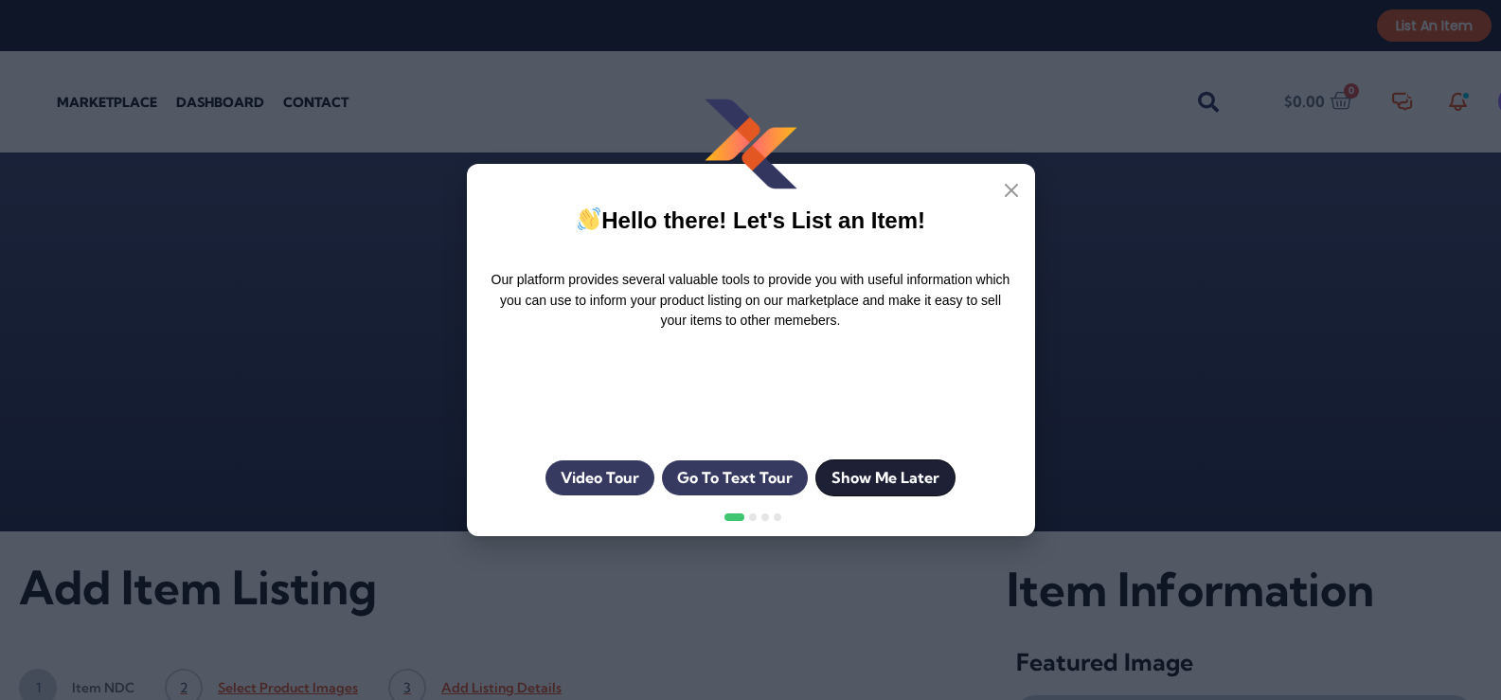
click at [847, 480] on button "Show Me Later" at bounding box center [885, 477] width 140 height 37
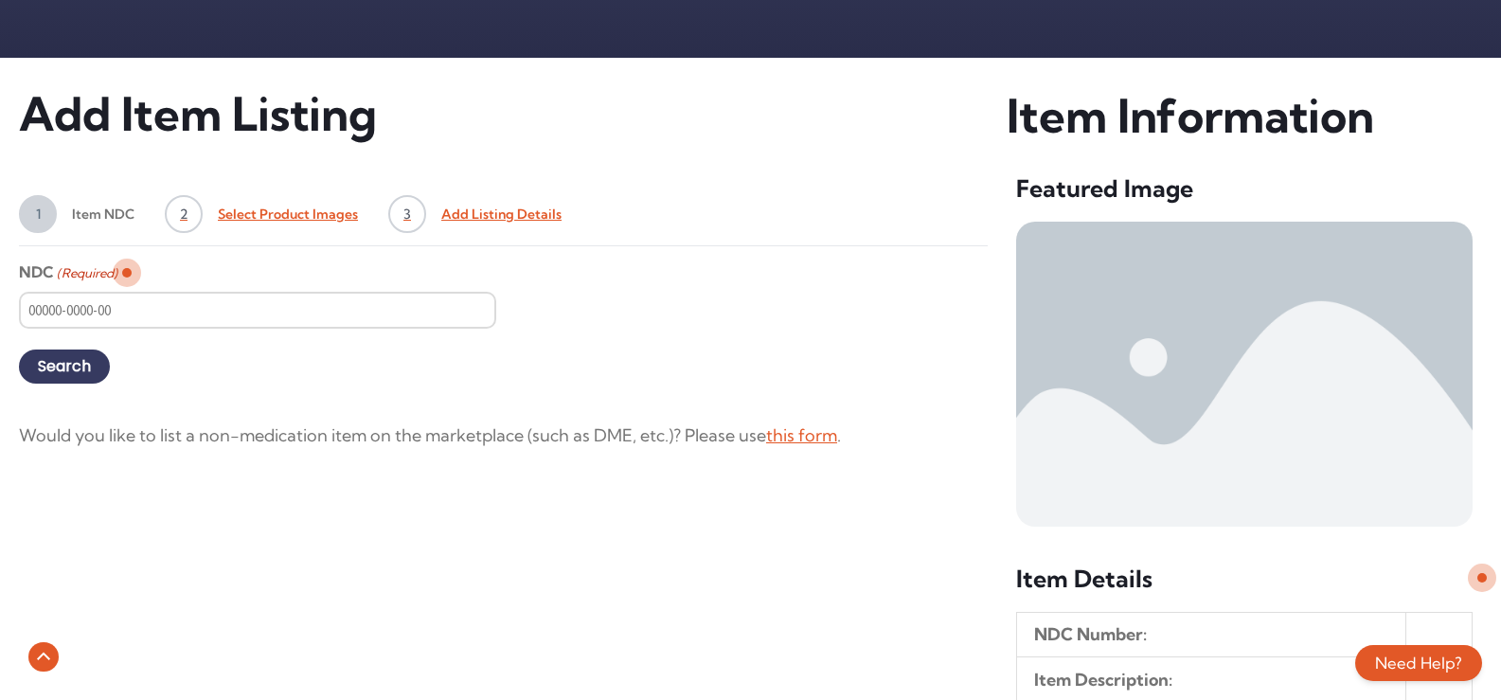
scroll to position [379, 0]
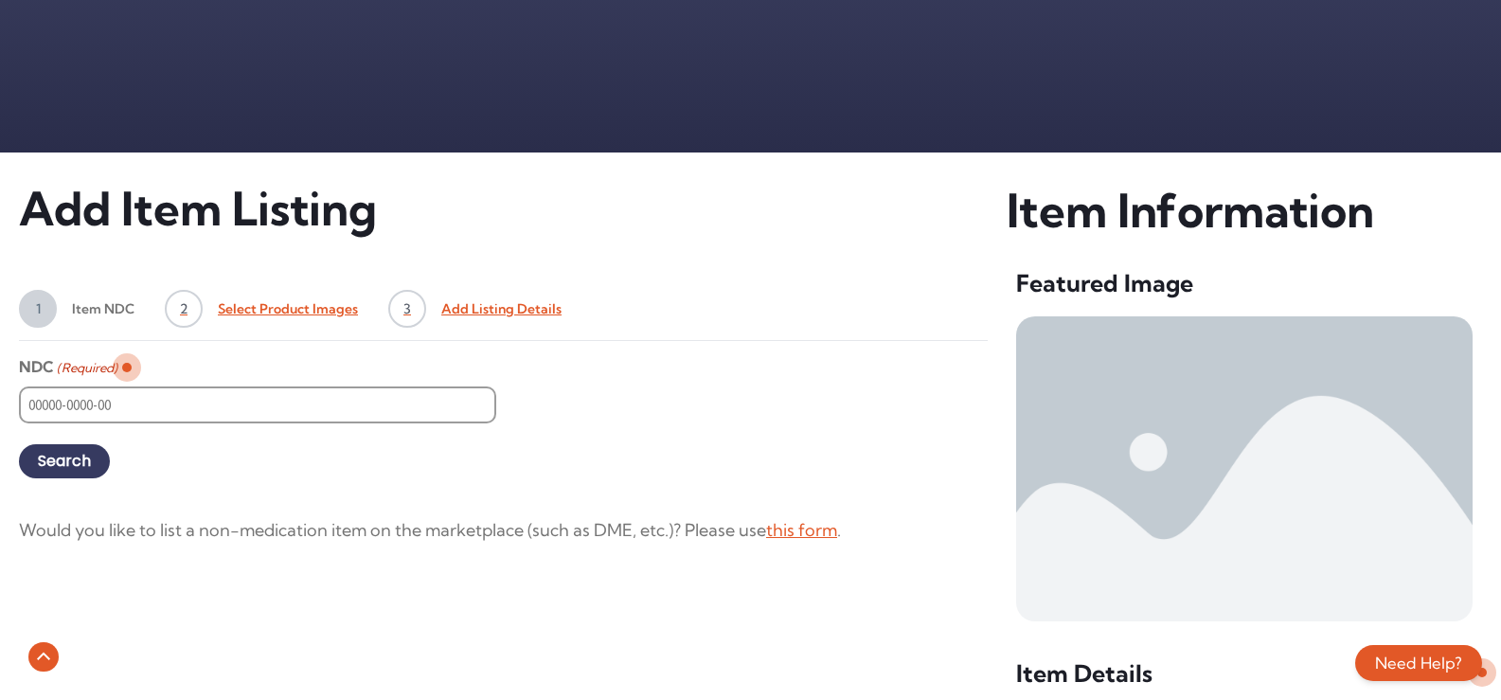
click at [75, 405] on input "NDC (Required)" at bounding box center [257, 404] width 477 height 37
type input "0310621030"
click at [58, 456] on input "Search" at bounding box center [64, 461] width 91 height 34
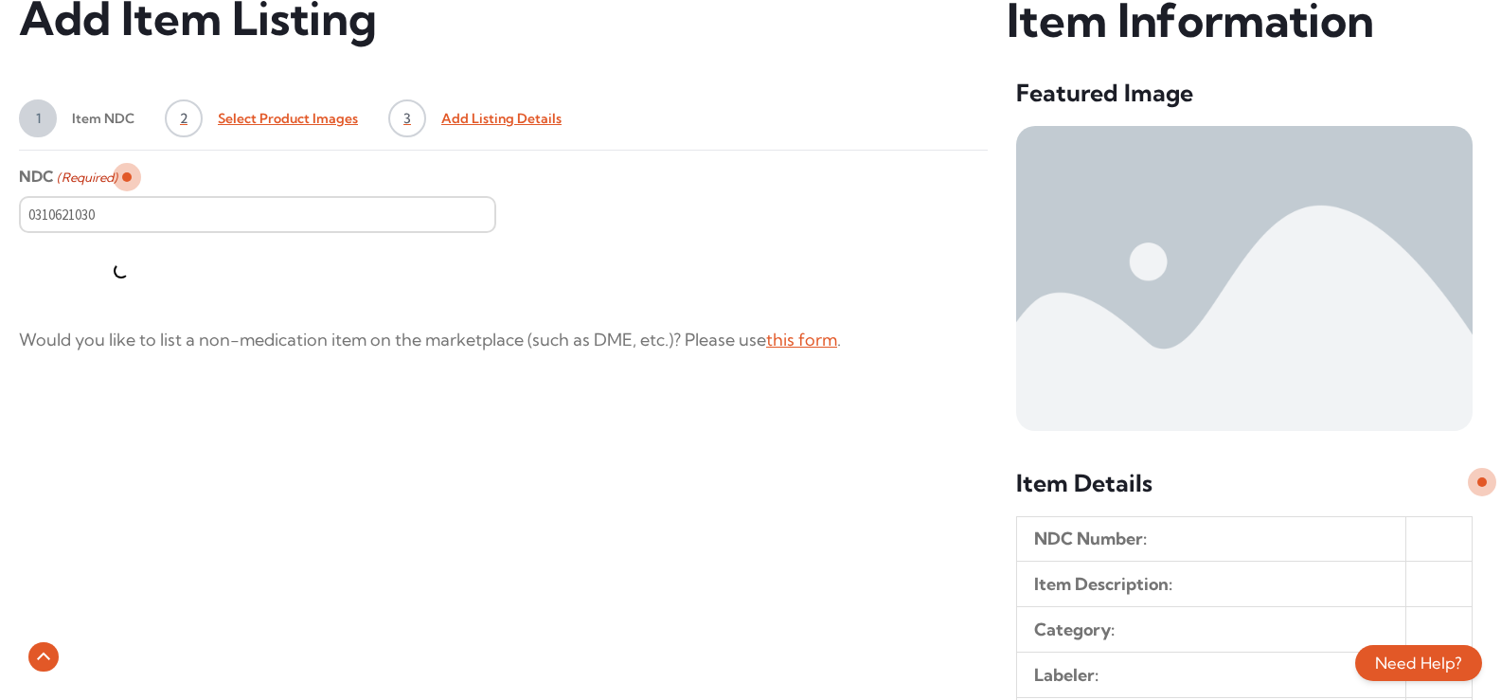
scroll to position [568, 0]
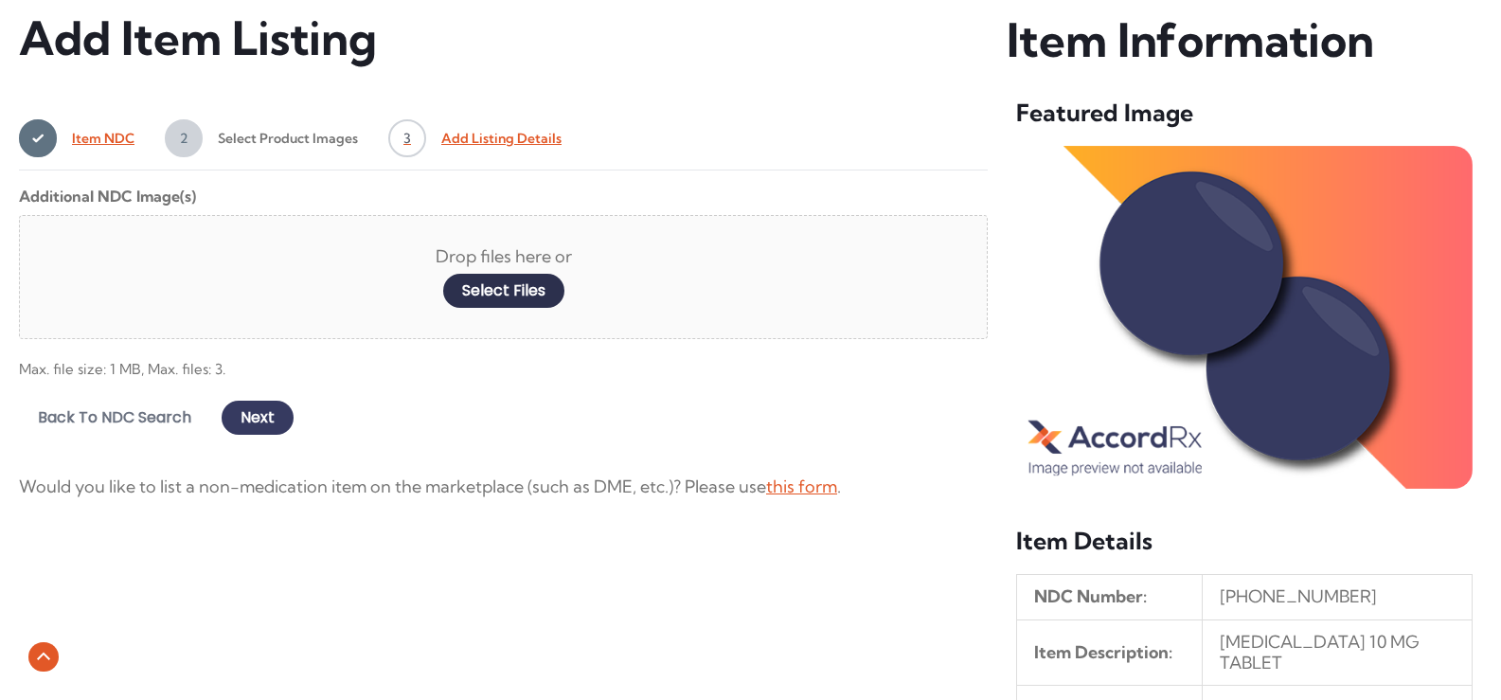
scroll to position [560, 0]
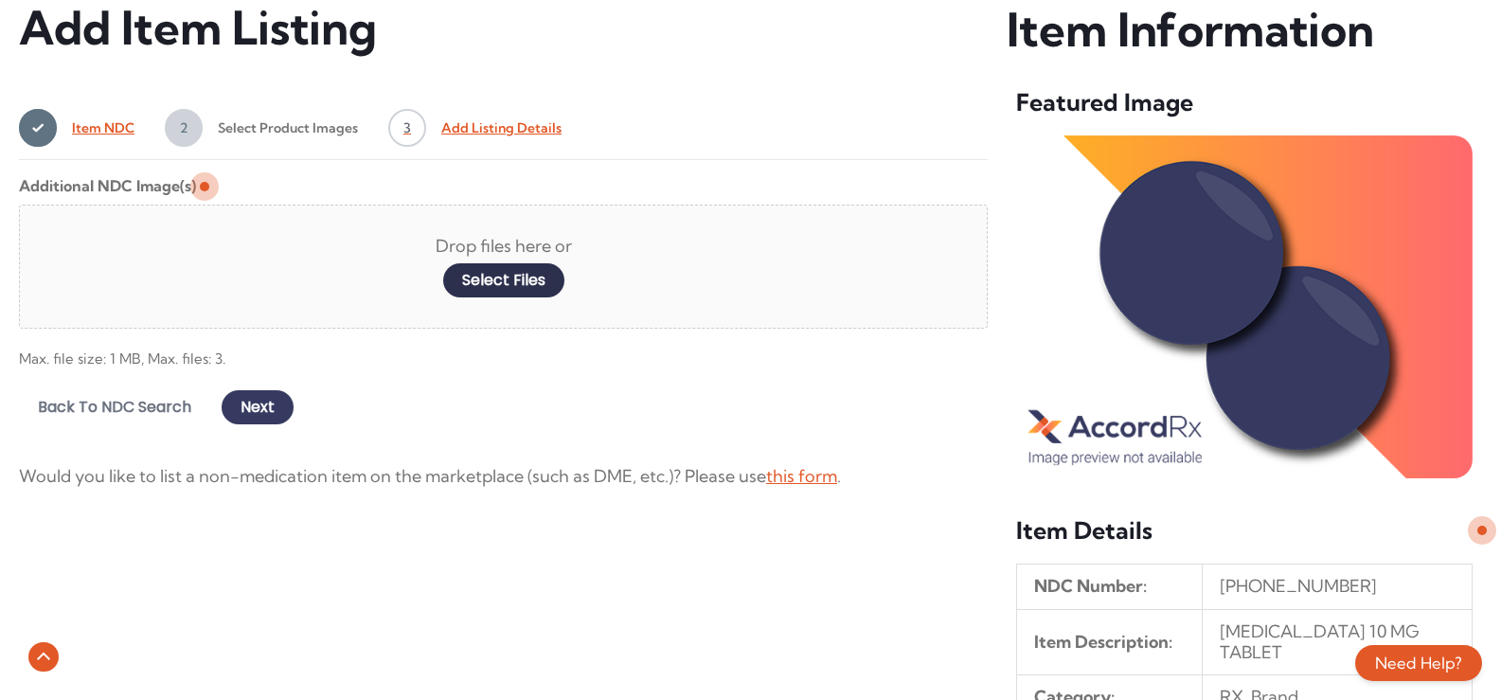
click at [66, 233] on div "Drop files here or Select files" at bounding box center [503, 267] width 969 height 125
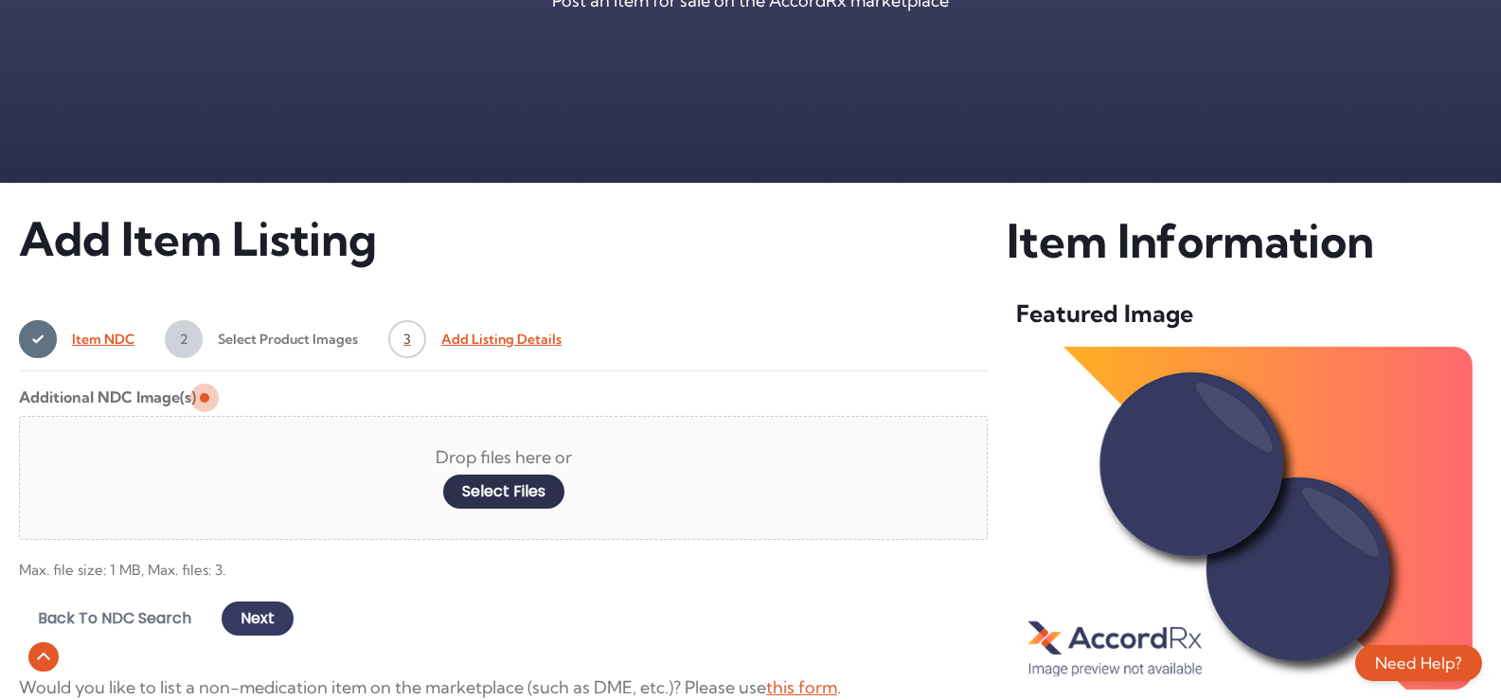
scroll to position [0, 0]
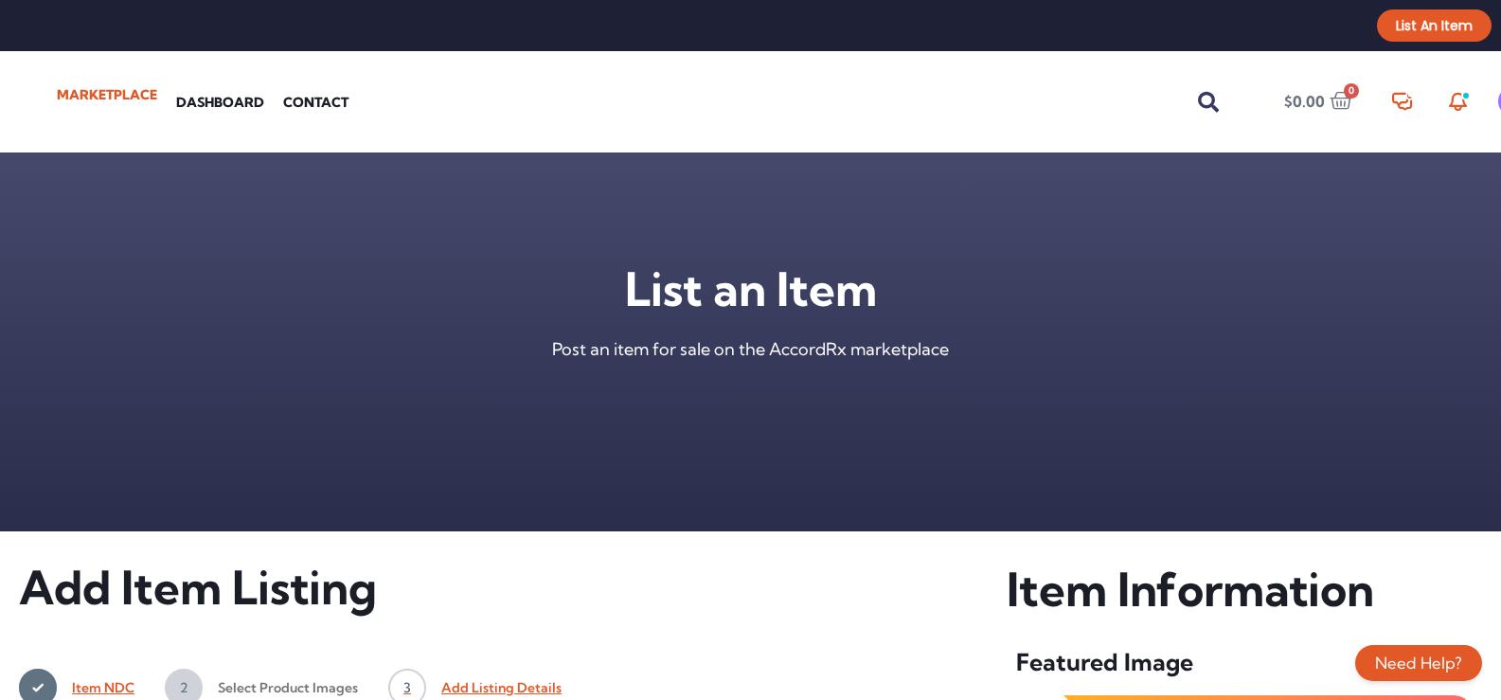
click at [96, 98] on link "Marketplace" at bounding box center [106, 95] width 119 height 38
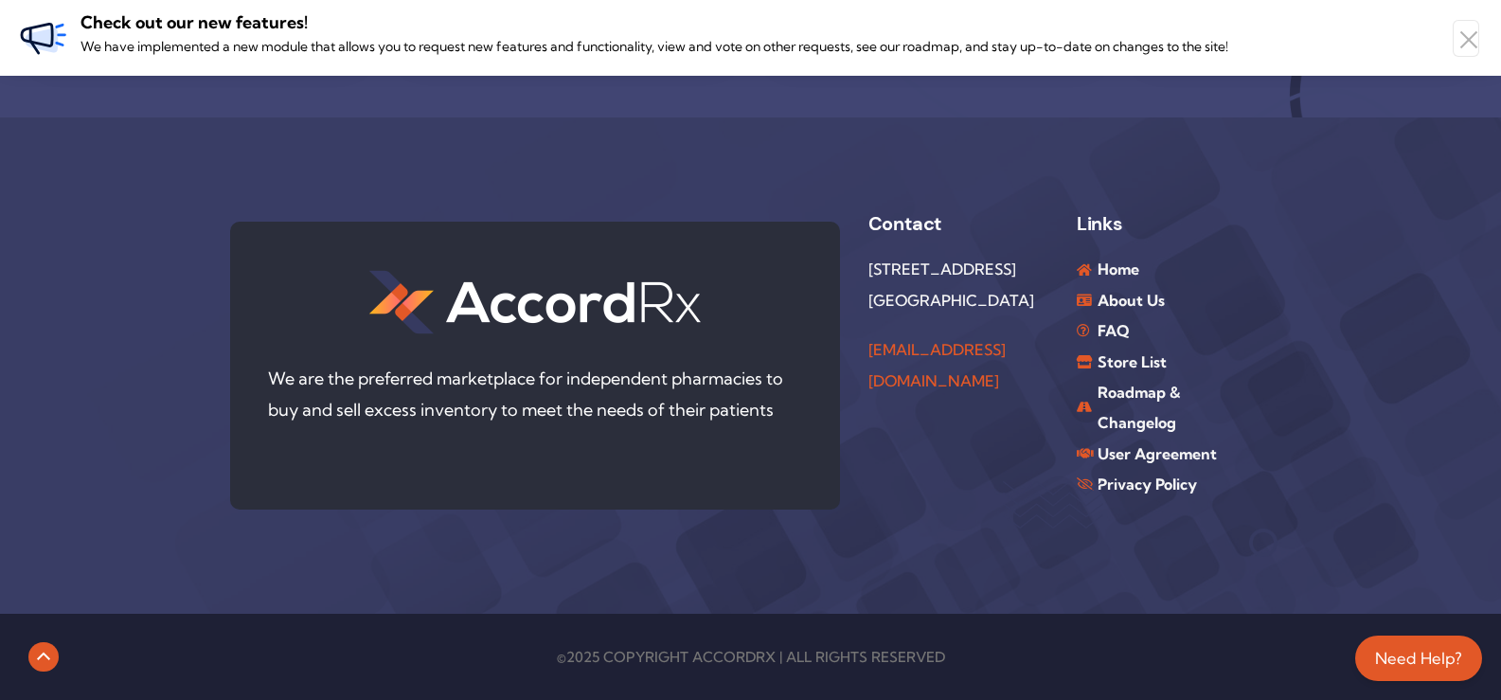
scroll to position [4908, 0]
click at [1128, 357] on span "Store List" at bounding box center [1130, 361] width 74 height 30
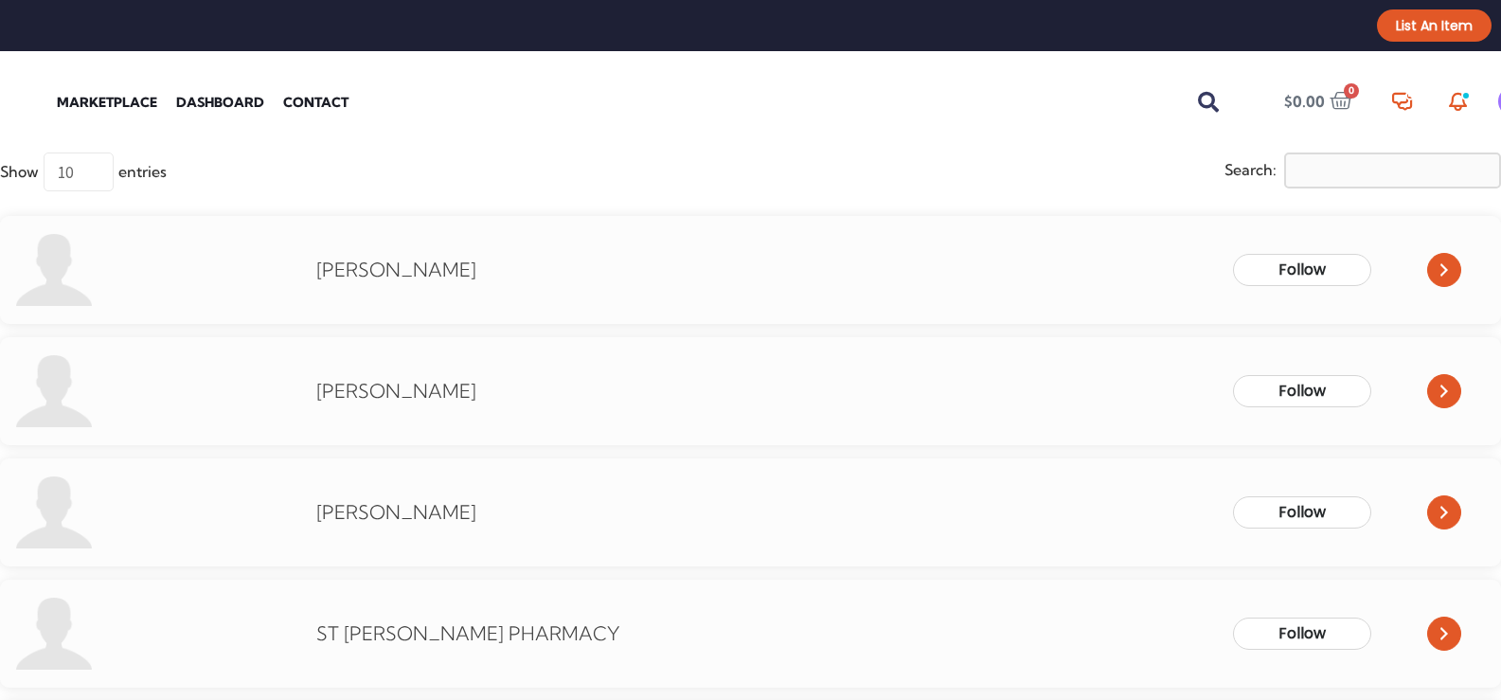
click at [88, 172] on select "10 25 50 100" at bounding box center [79, 171] width 70 height 39
select select "50"
click at [44, 152] on select "10 25 50 100" at bounding box center [79, 171] width 70 height 39
click at [347, 273] on link "Faizan Maqsood" at bounding box center [396, 270] width 160 height 24
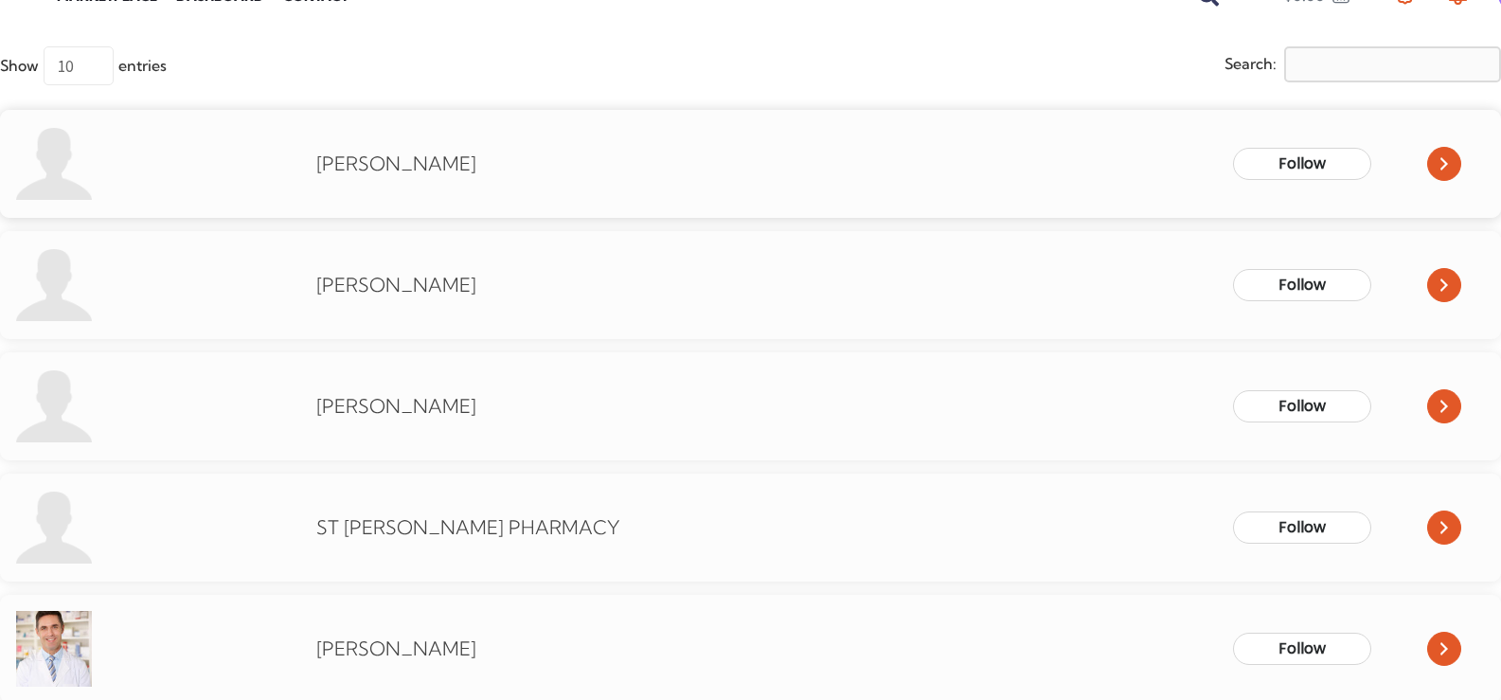
scroll to position [95, 0]
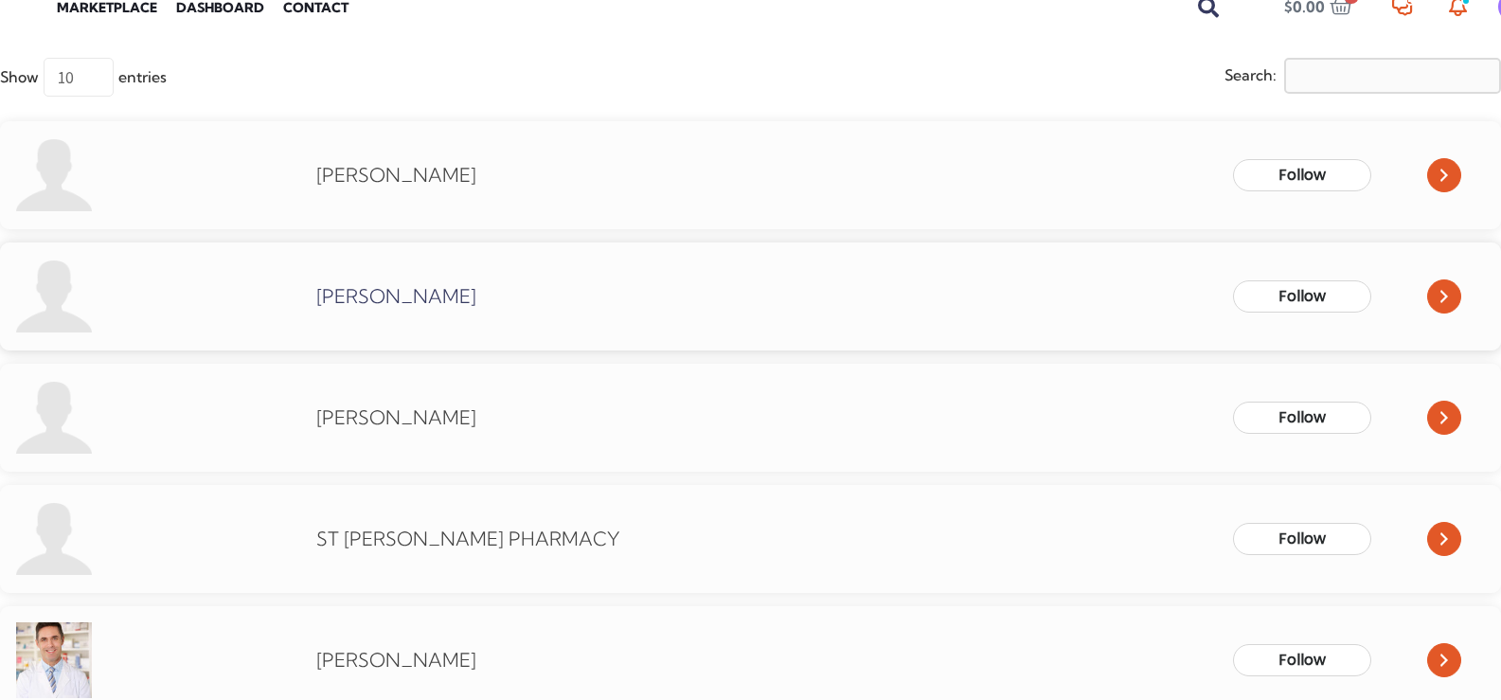
click at [337, 295] on link "[PERSON_NAME]" at bounding box center [396, 296] width 160 height 24
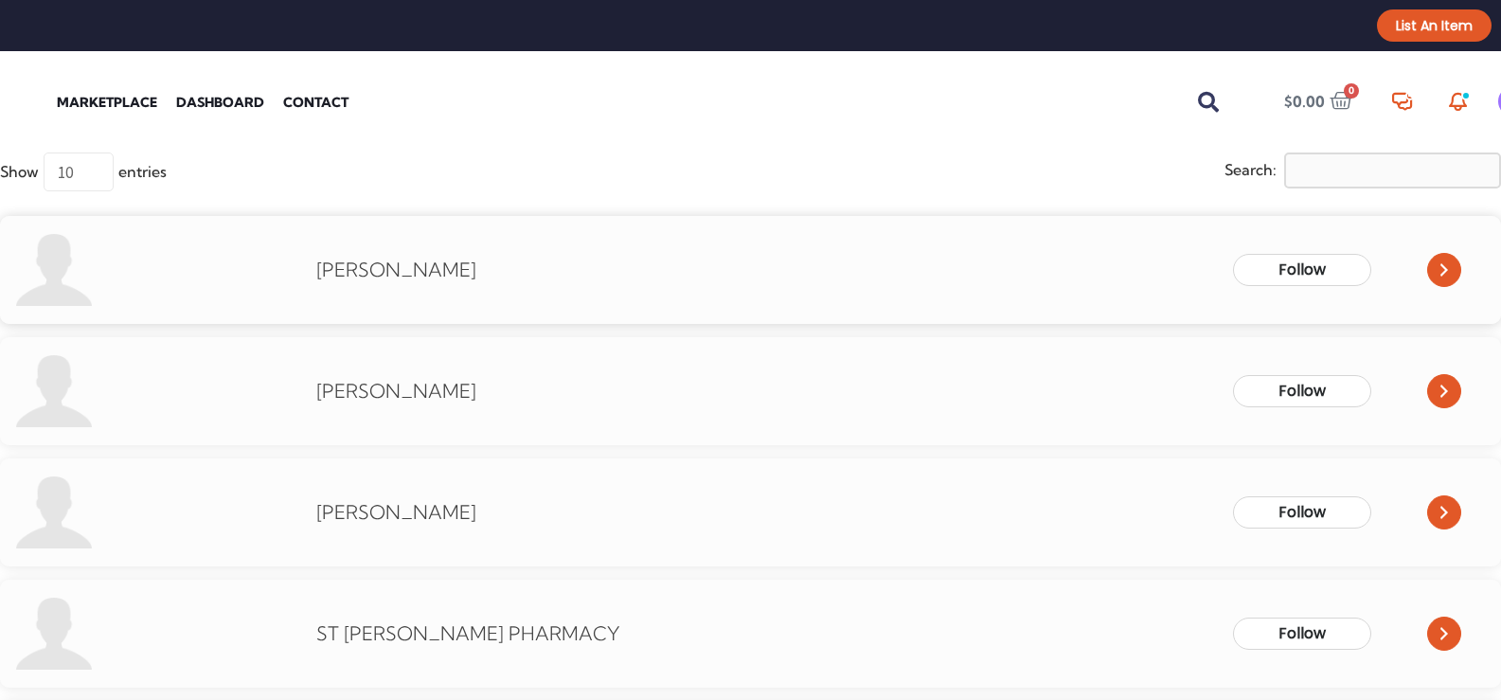
click at [1428, 271] on span at bounding box center [1444, 270] width 34 height 34
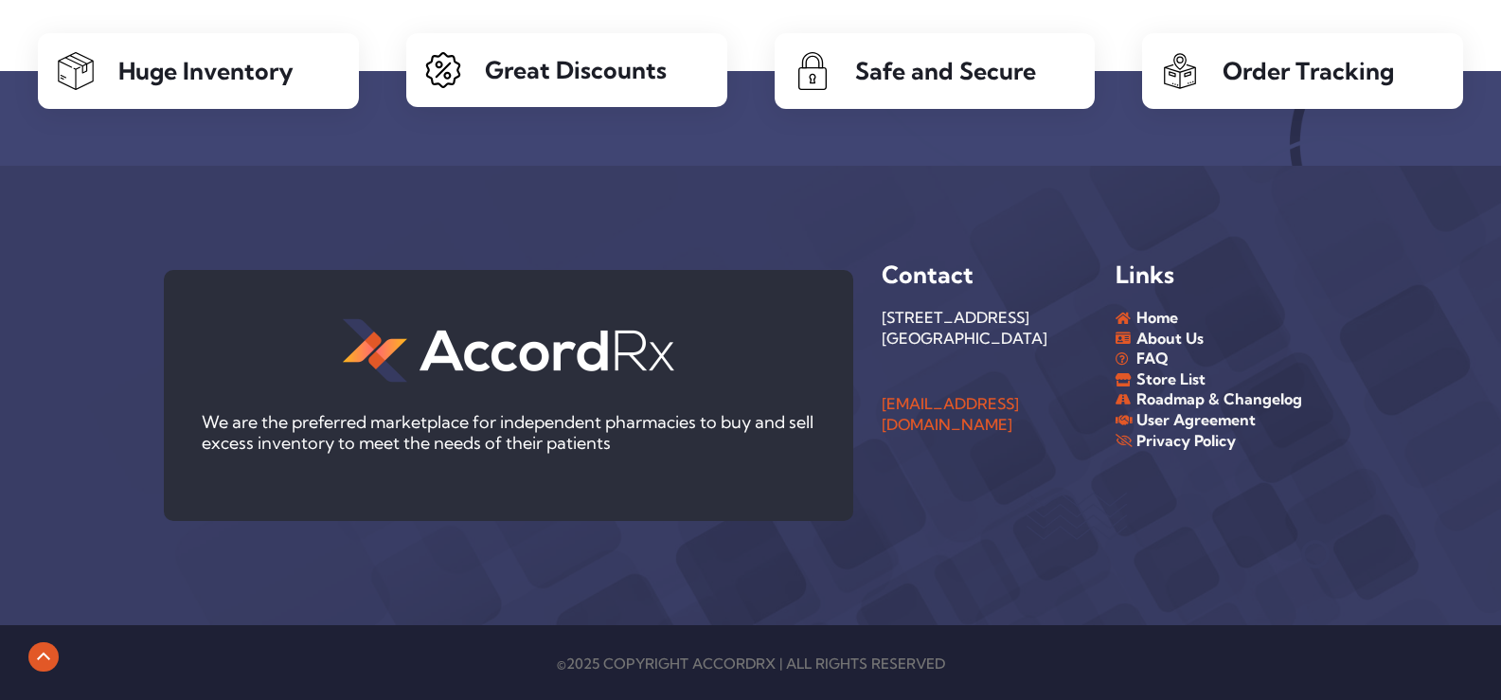
scroll to position [1502, 0]
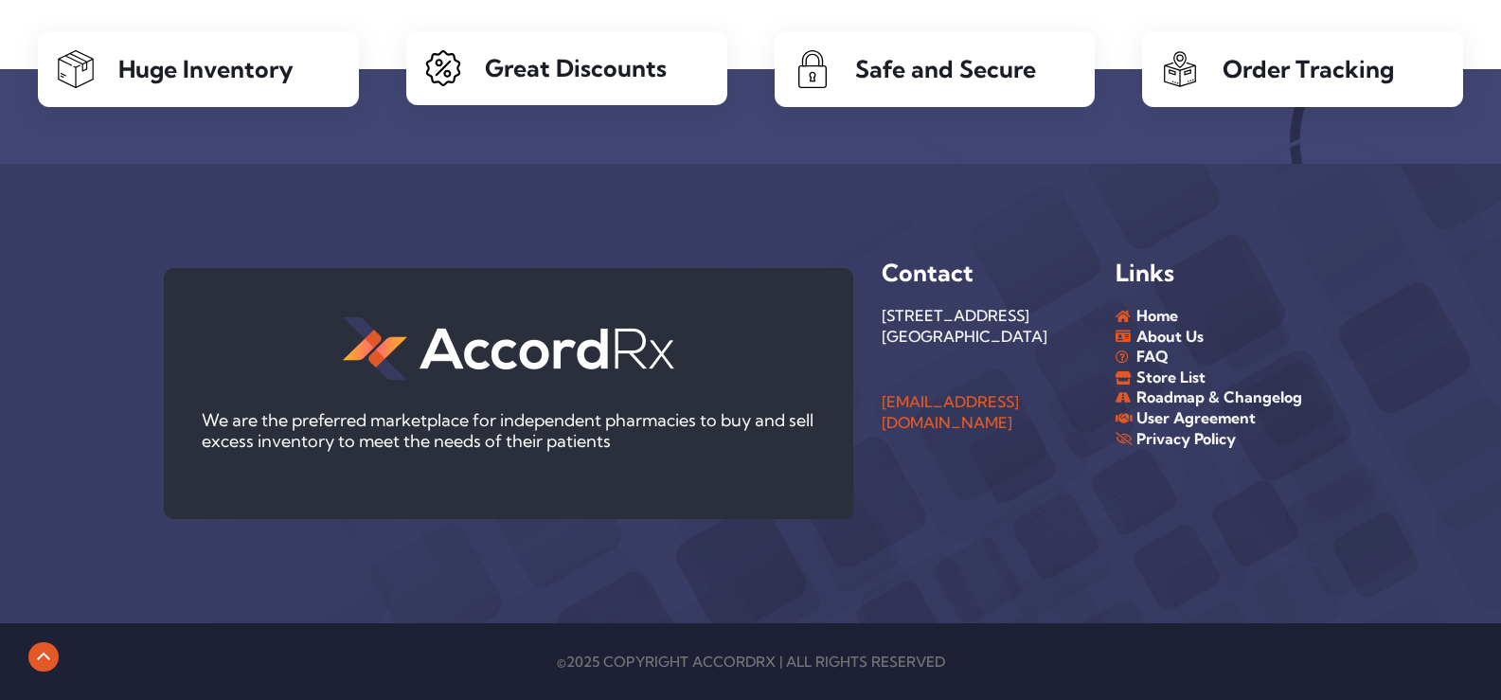
click at [83, 231] on div at bounding box center [750, 393] width 1501 height 459
